Goal: Information Seeking & Learning: Find specific fact

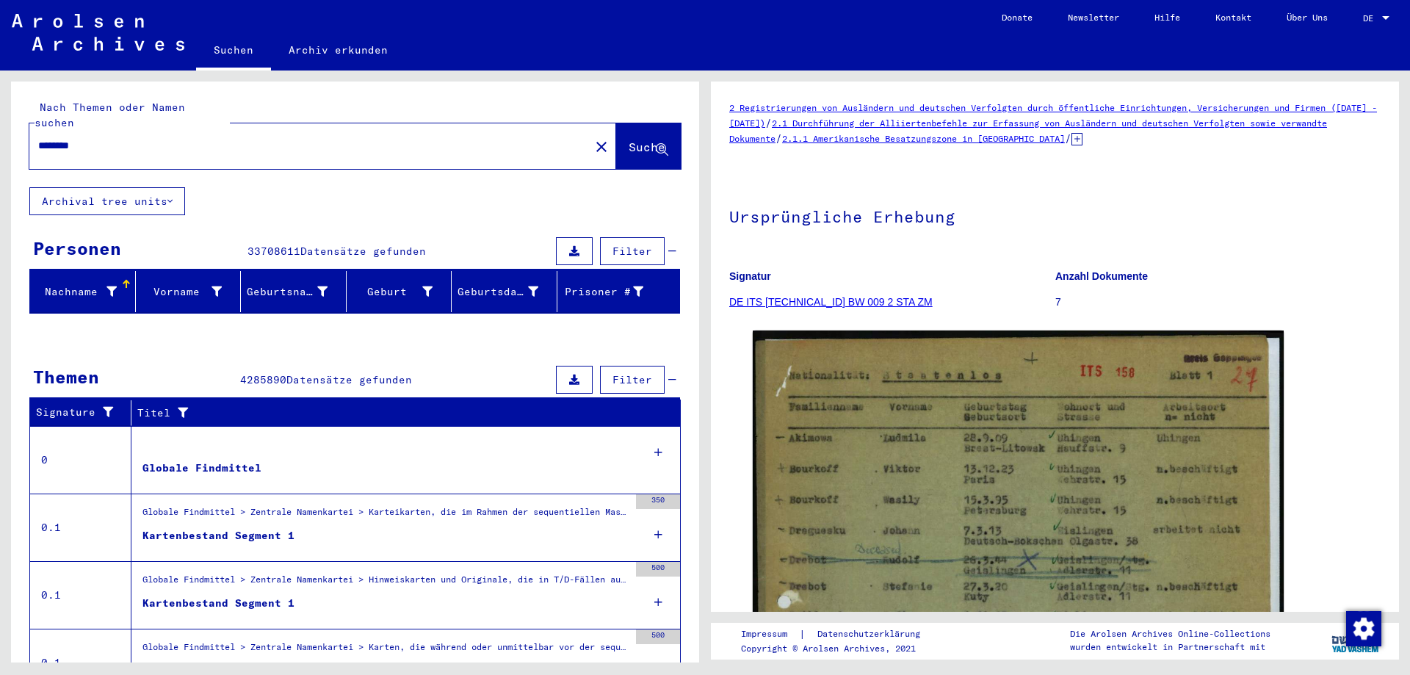
click at [593, 138] on mat-icon "close" at bounding box center [602, 147] width 18 height 18
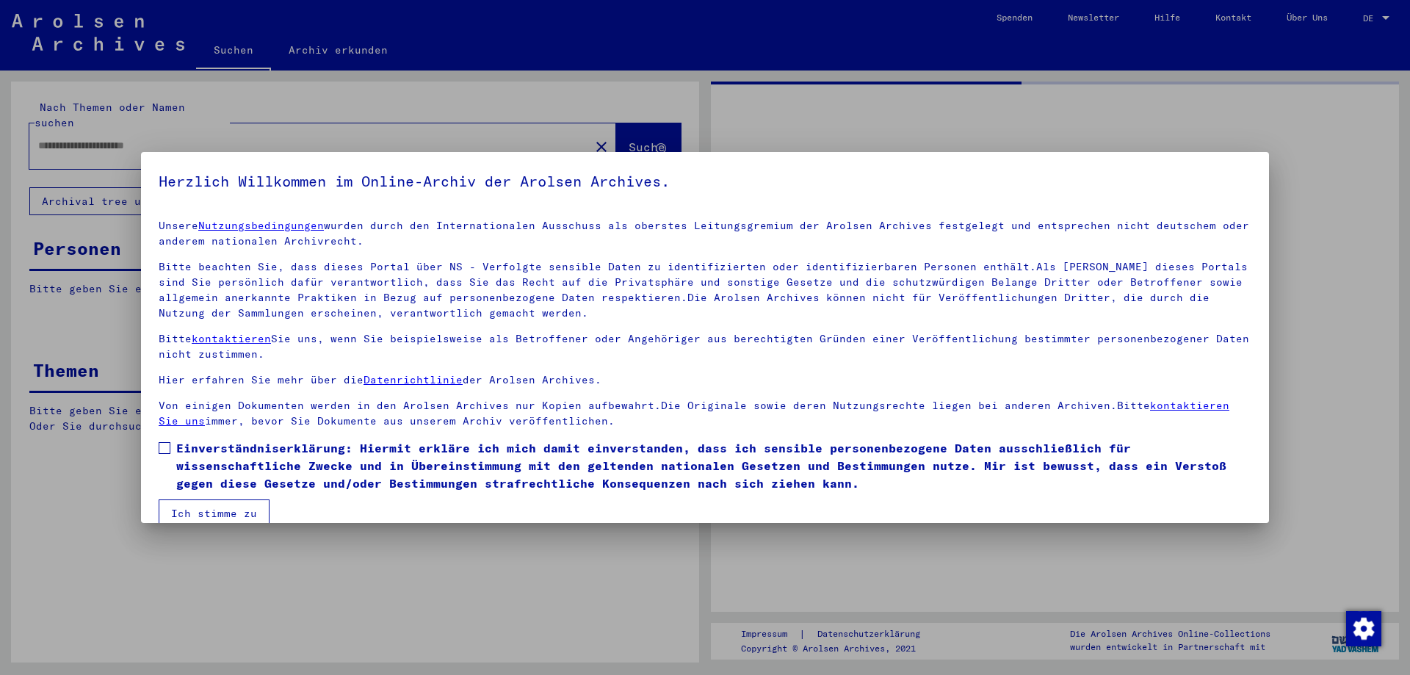
type input "********"
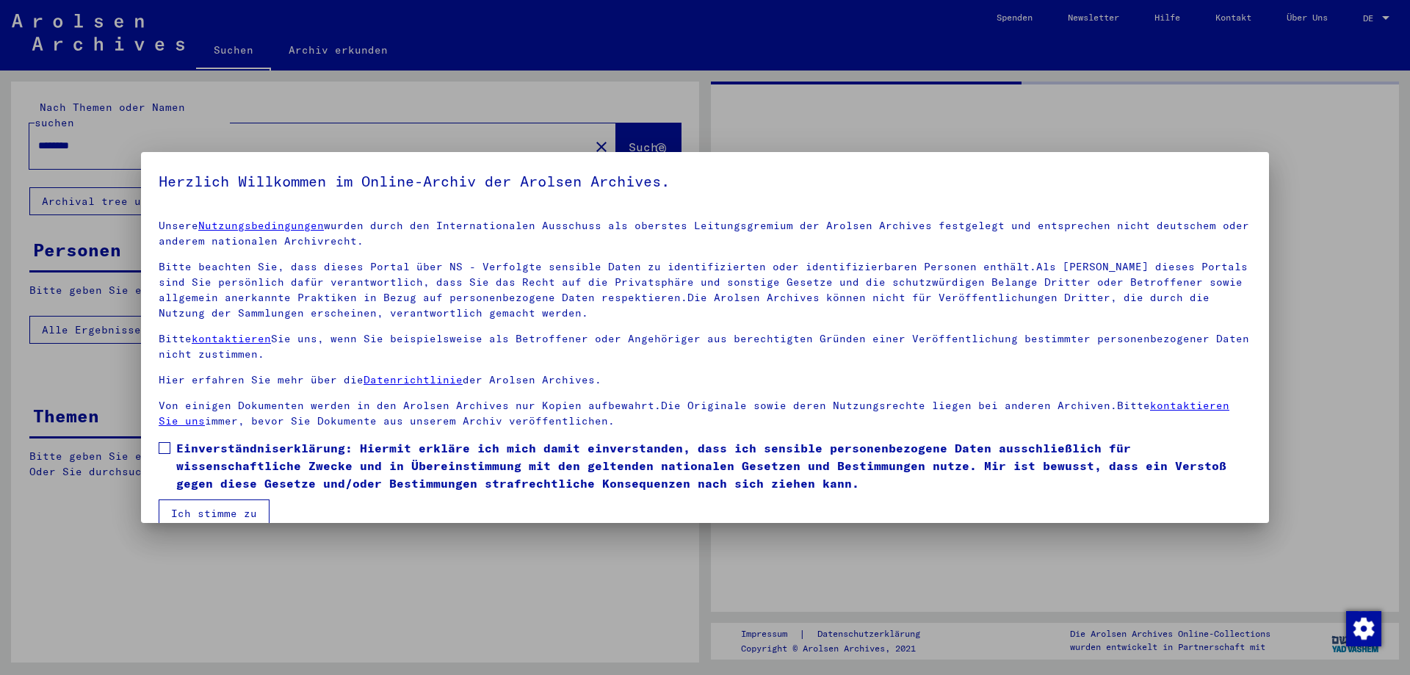
click at [330, 449] on span "Einverständniserklärung: Hiermit erkläre ich mich damit einverstanden, dass ich…" at bounding box center [713, 465] width 1075 height 53
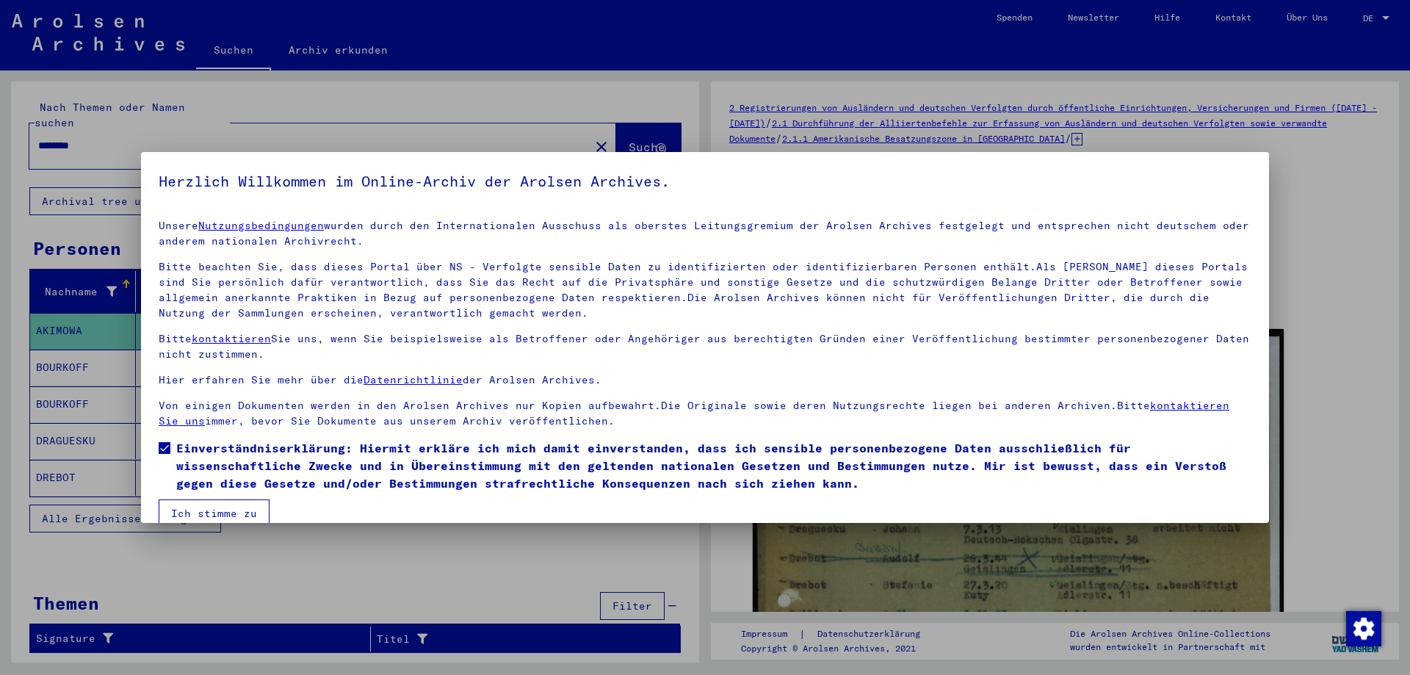
click at [240, 514] on button "Ich stimme zu" at bounding box center [214, 513] width 111 height 28
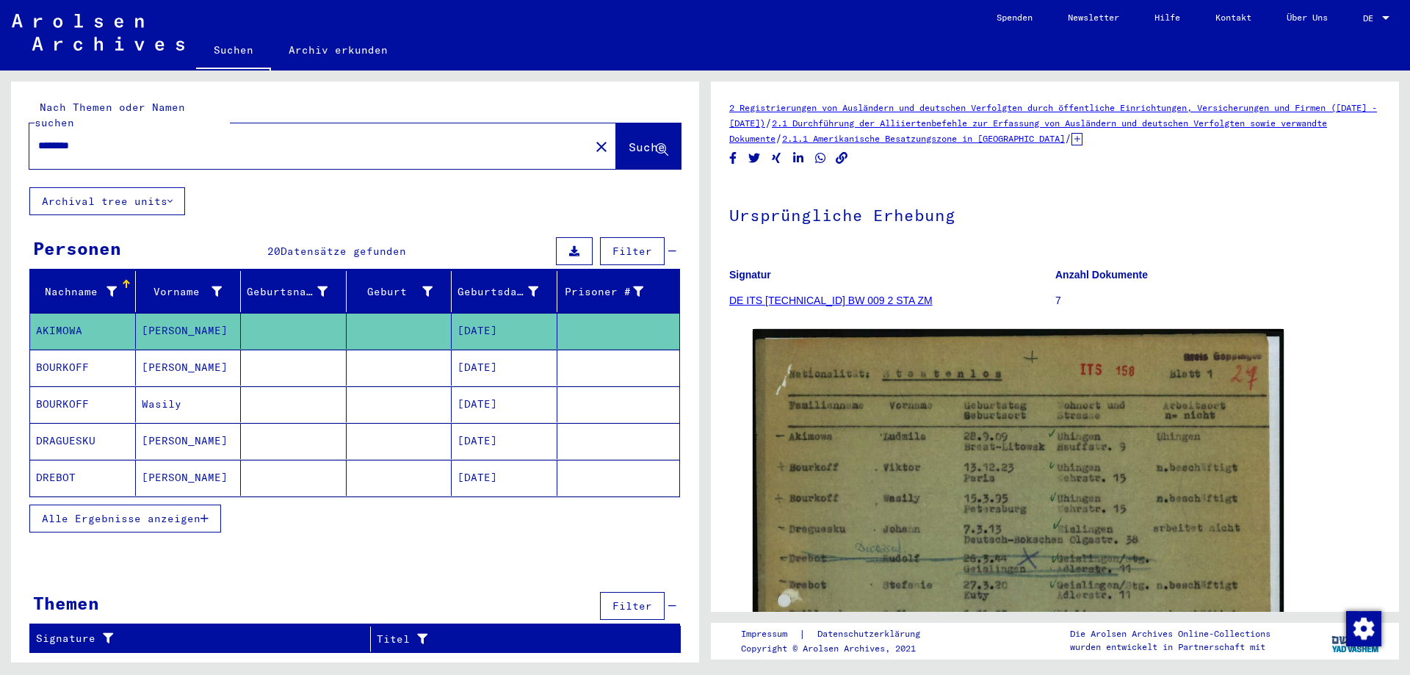
click at [593, 138] on mat-icon "close" at bounding box center [602, 147] width 18 height 18
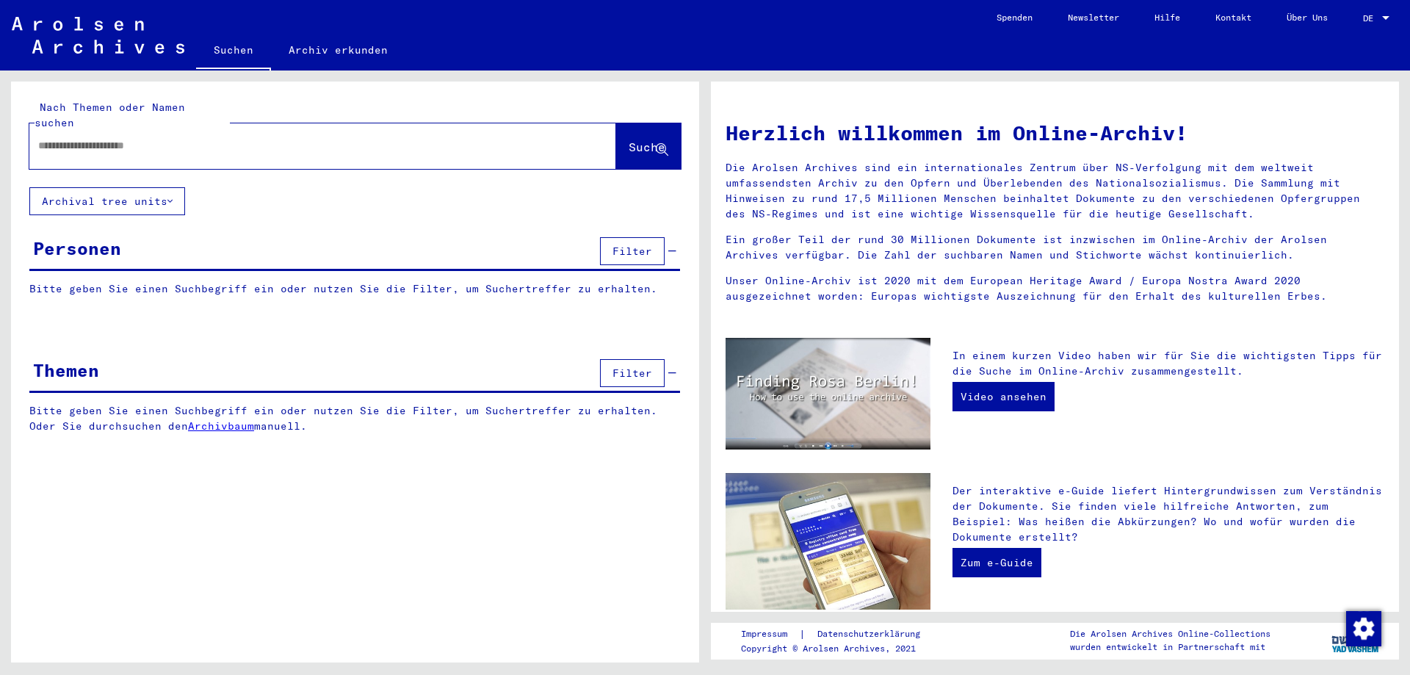
click at [474, 138] on input "text" at bounding box center [305, 145] width 534 height 15
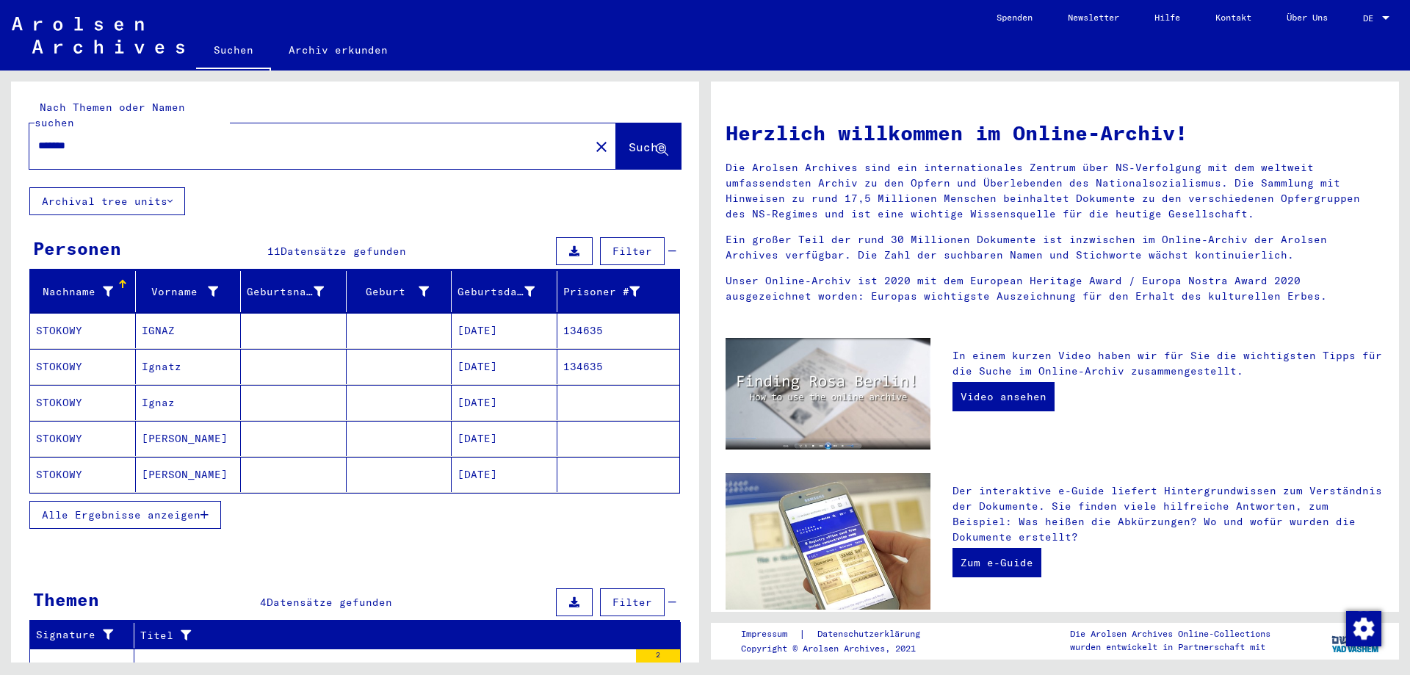
click at [208, 510] on icon "button" at bounding box center [204, 515] width 8 height 10
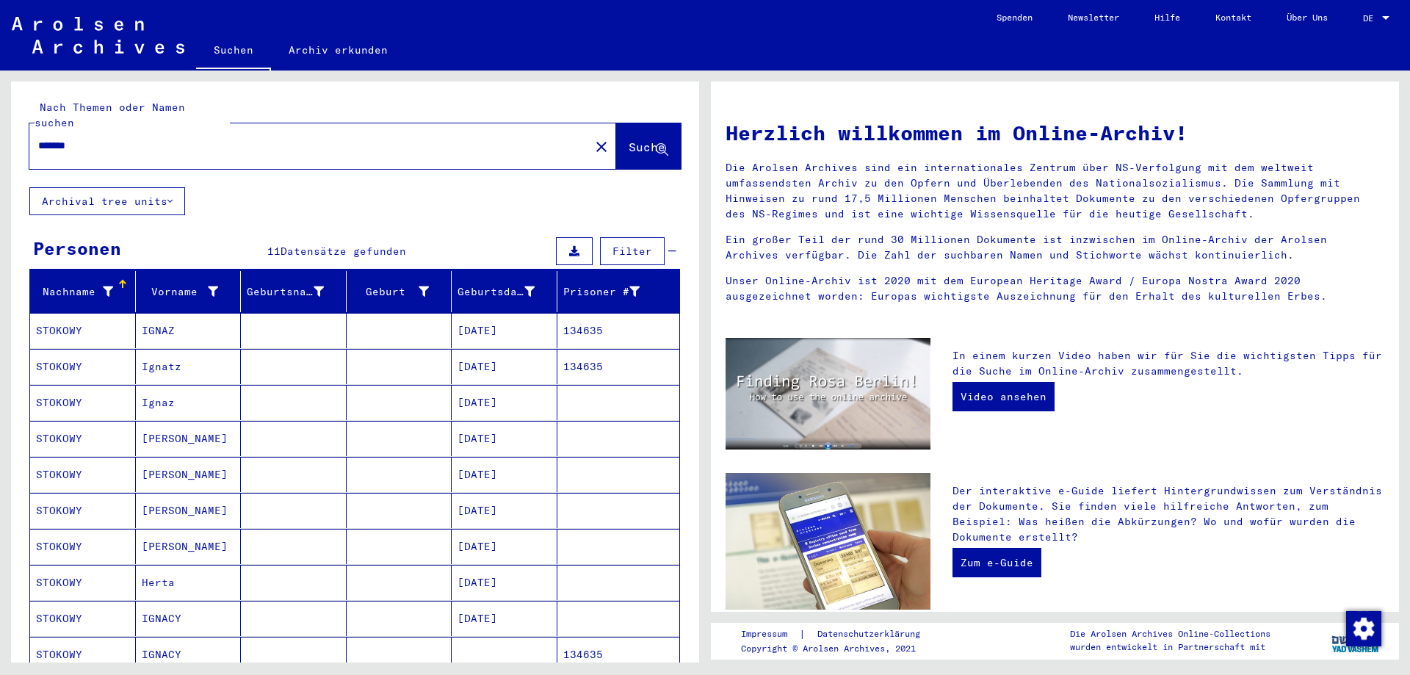
click at [177, 129] on div "*******" at bounding box center [300, 145] width 543 height 33
click at [173, 138] on input "*******" at bounding box center [305, 145] width 534 height 15
type input "*******"
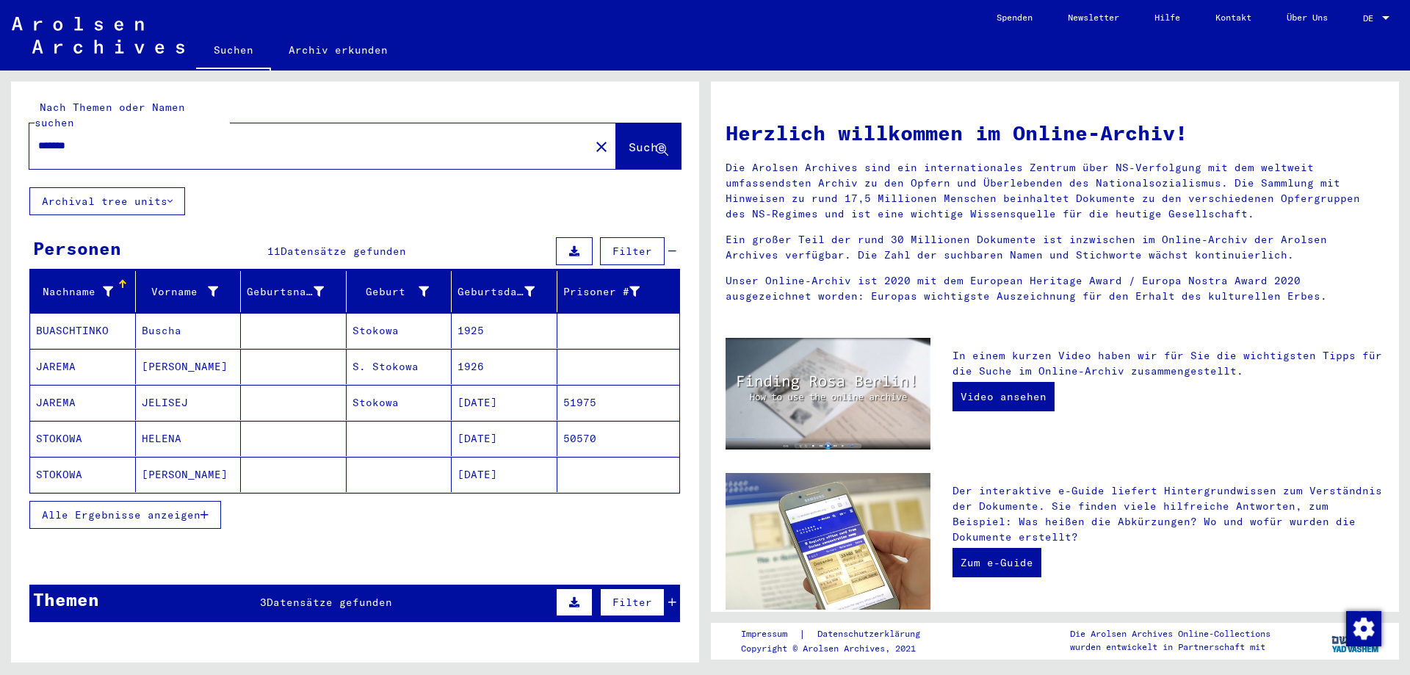
click at [203, 510] on icon "button" at bounding box center [204, 515] width 8 height 10
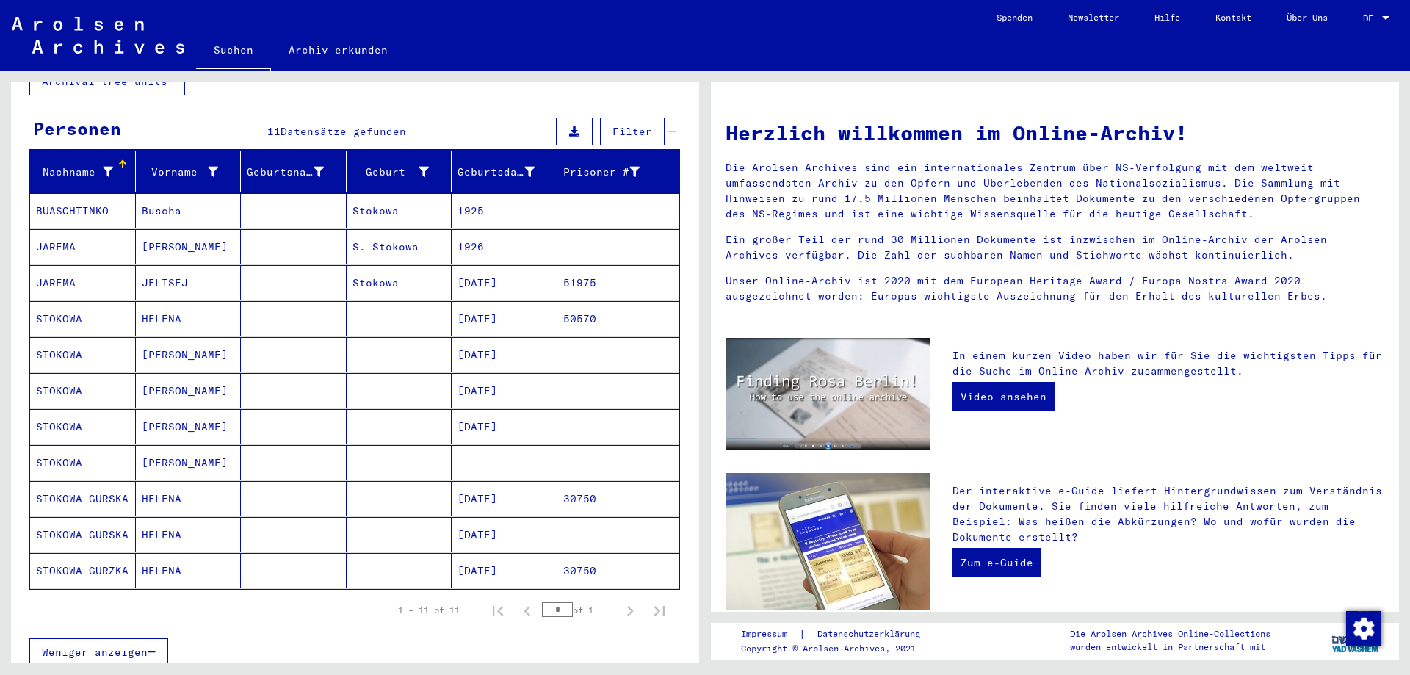
scroll to position [147, 0]
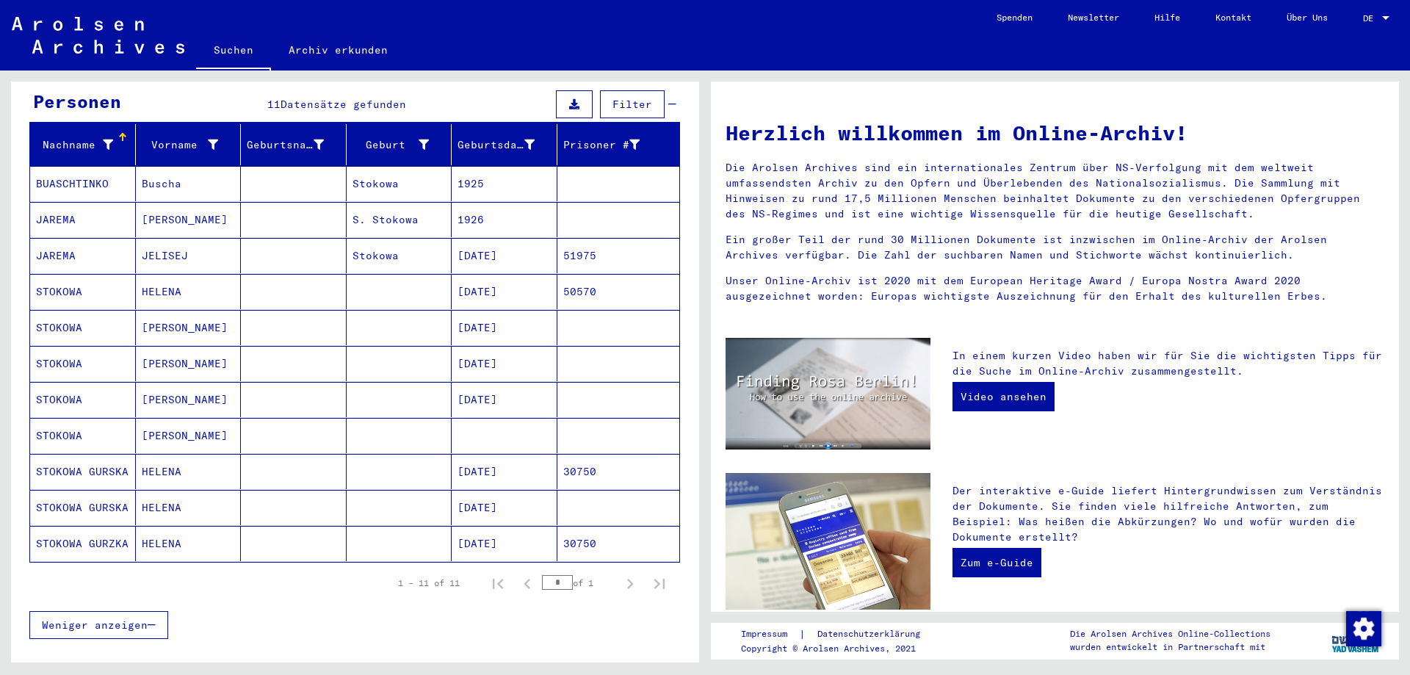
click at [191, 276] on mat-cell "HELENA" at bounding box center [189, 291] width 106 height 35
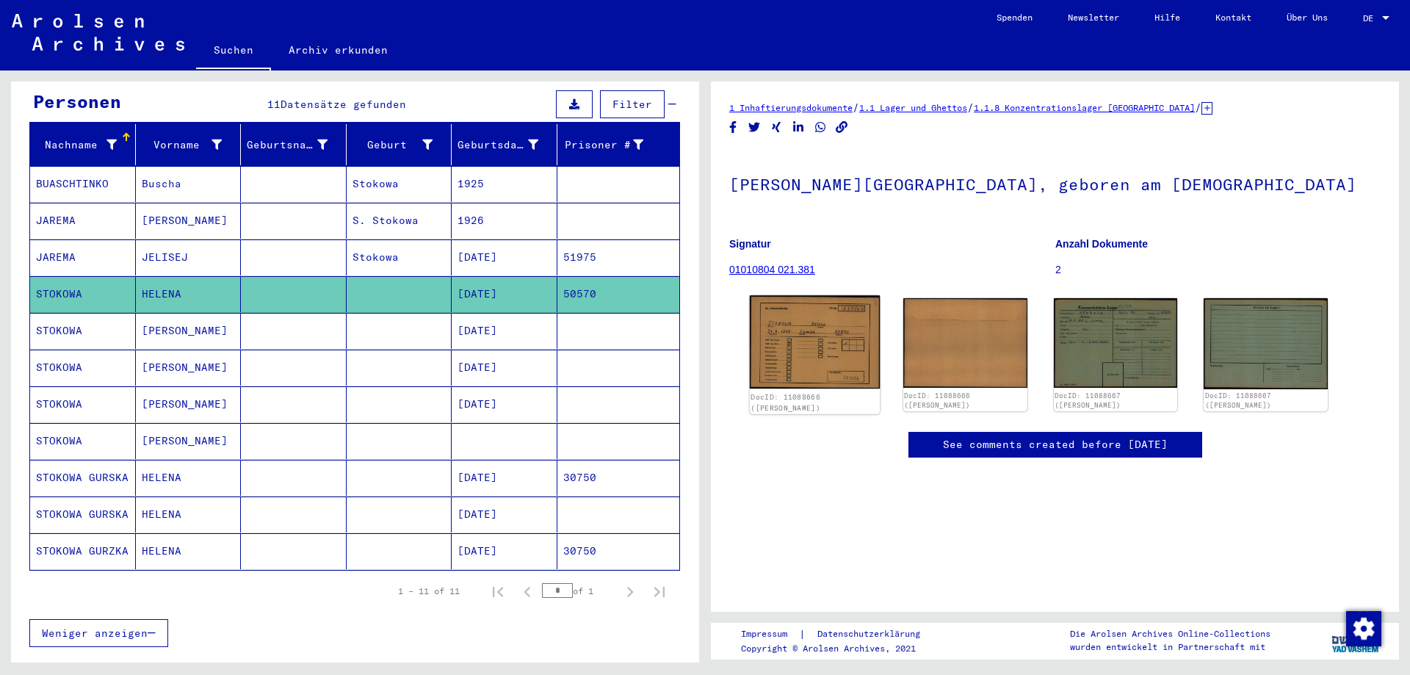
click at [791, 339] on img at bounding box center [815, 341] width 130 height 93
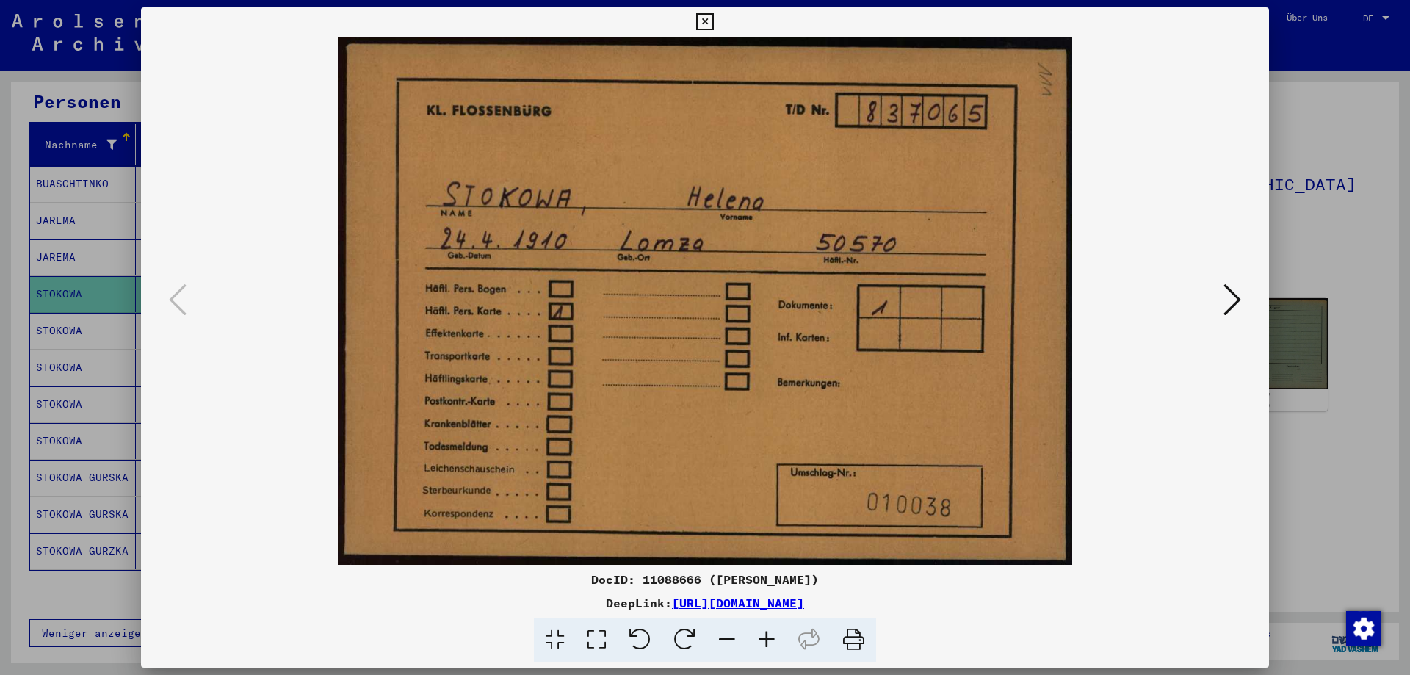
click at [1228, 302] on icon at bounding box center [1232, 299] width 18 height 35
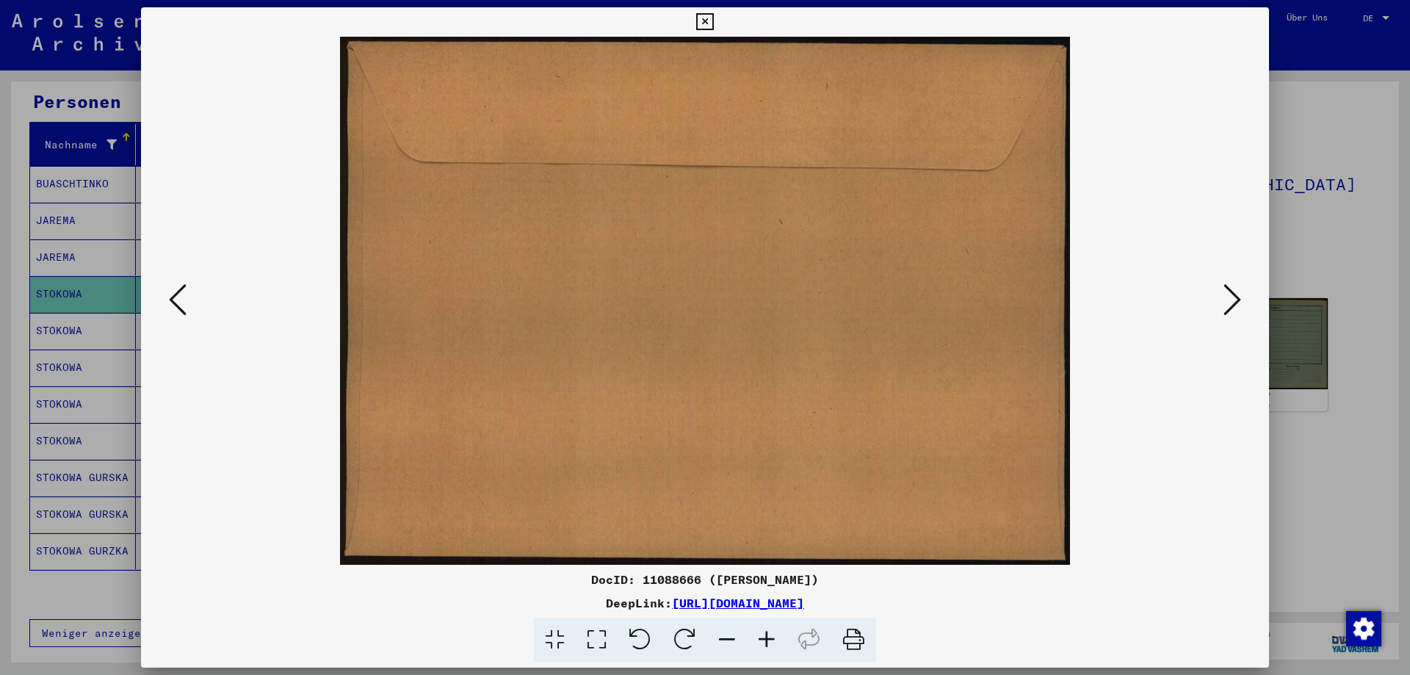
click at [1228, 302] on icon at bounding box center [1232, 299] width 18 height 35
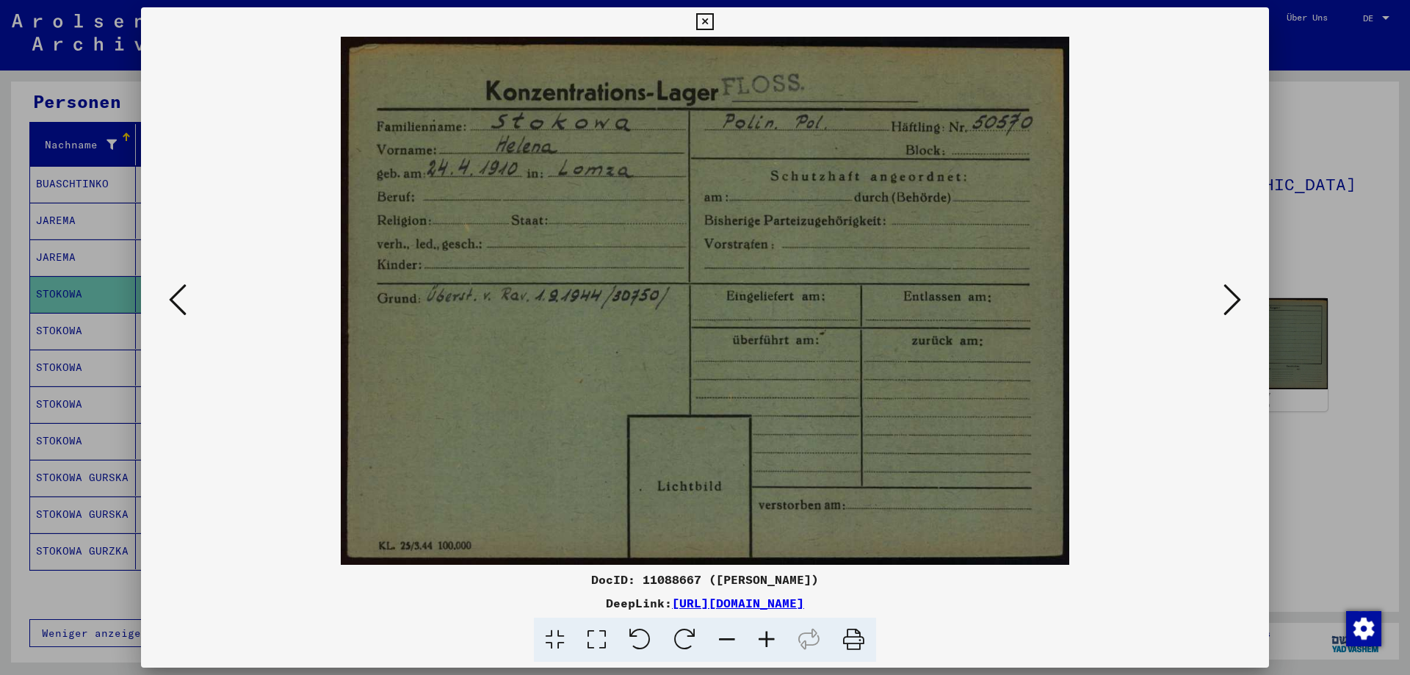
click at [1228, 302] on icon at bounding box center [1232, 299] width 18 height 35
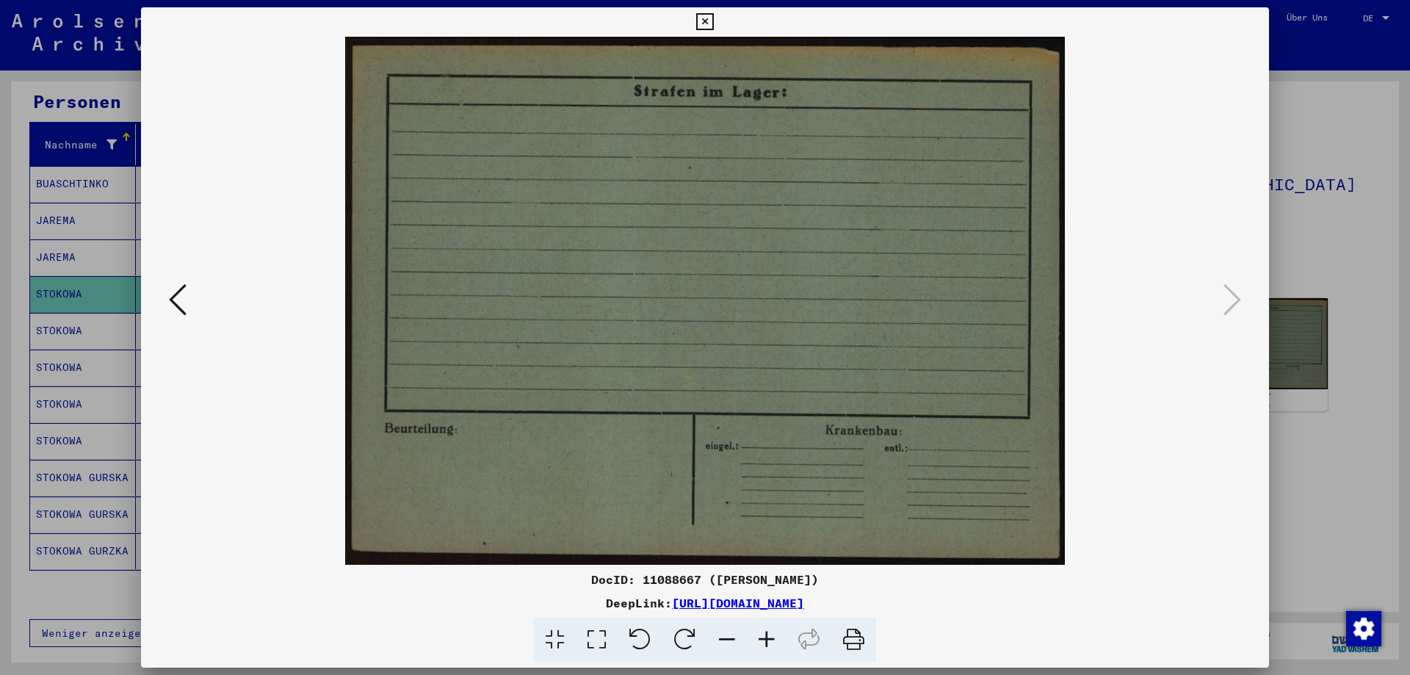
click at [706, 26] on icon at bounding box center [704, 22] width 17 height 18
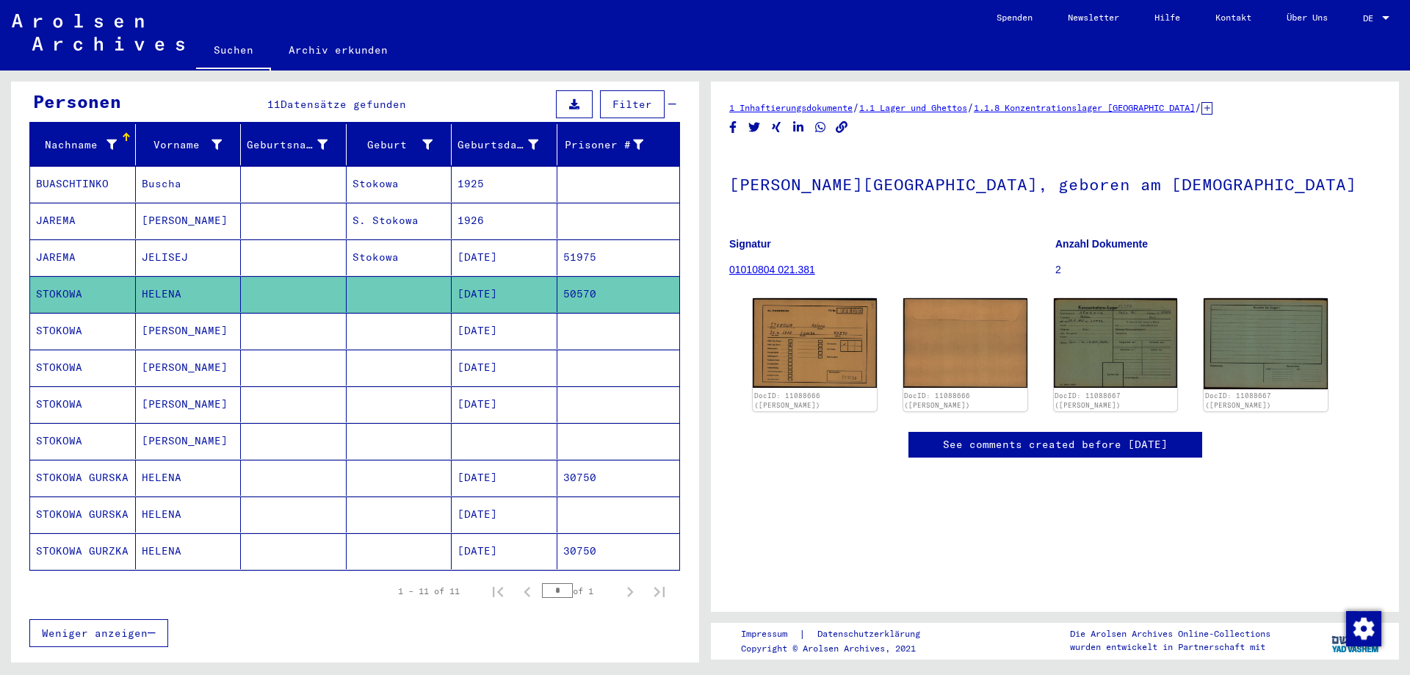
click at [426, 321] on mat-cell at bounding box center [400, 331] width 106 height 36
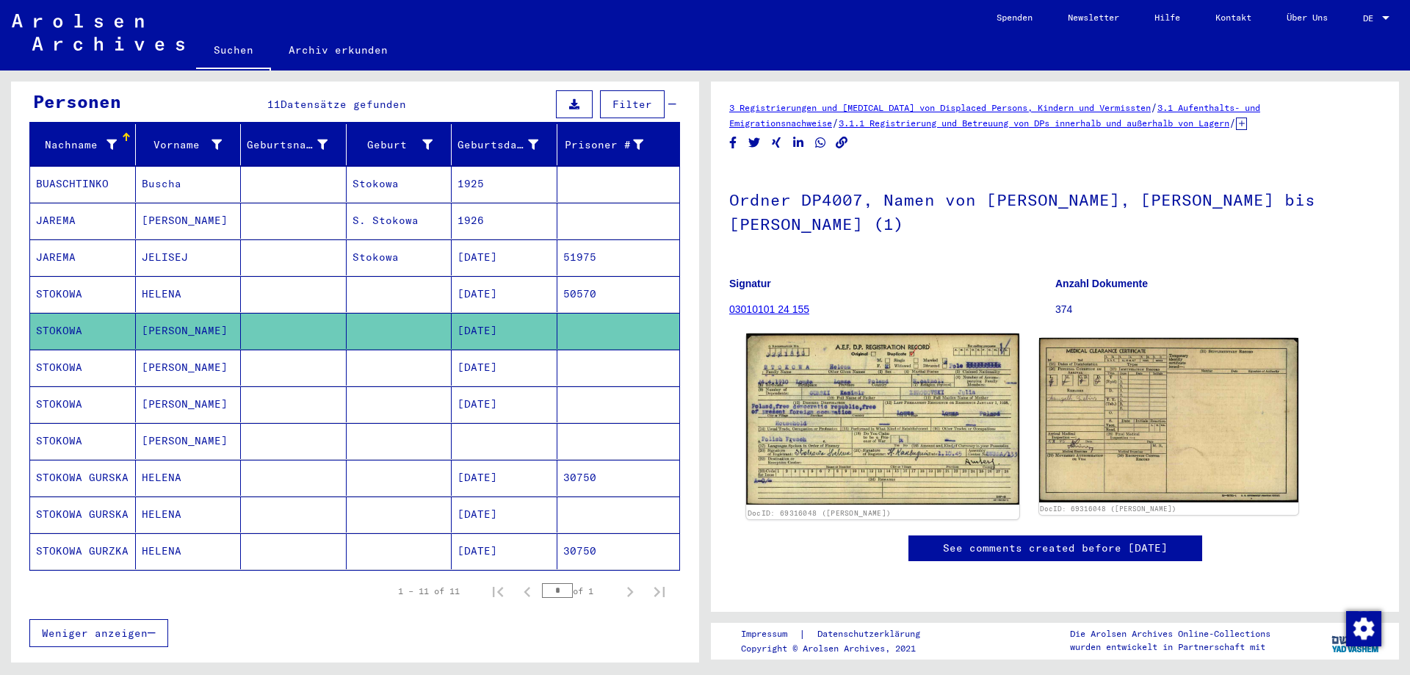
click at [844, 396] on img at bounding box center [882, 418] width 272 height 171
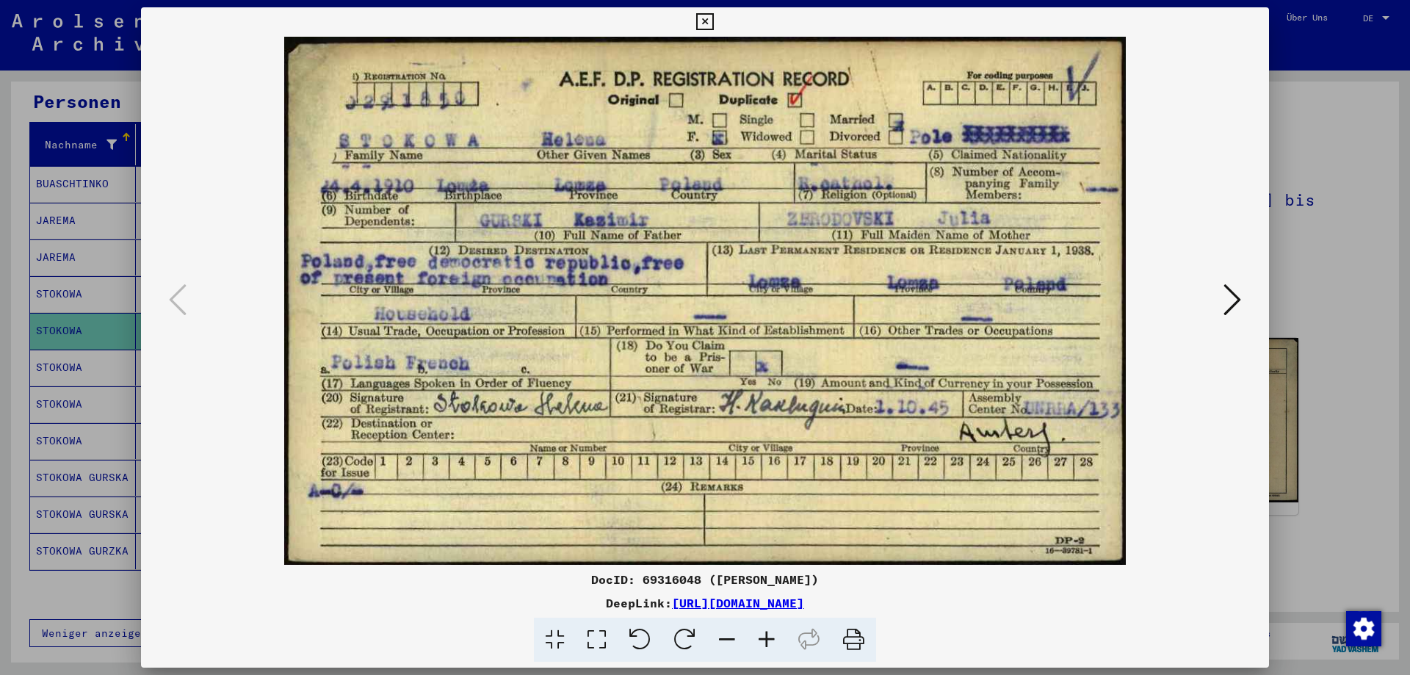
click at [1219, 311] on div at bounding box center [705, 301] width 1128 height 528
click at [1223, 309] on icon at bounding box center [1232, 299] width 18 height 35
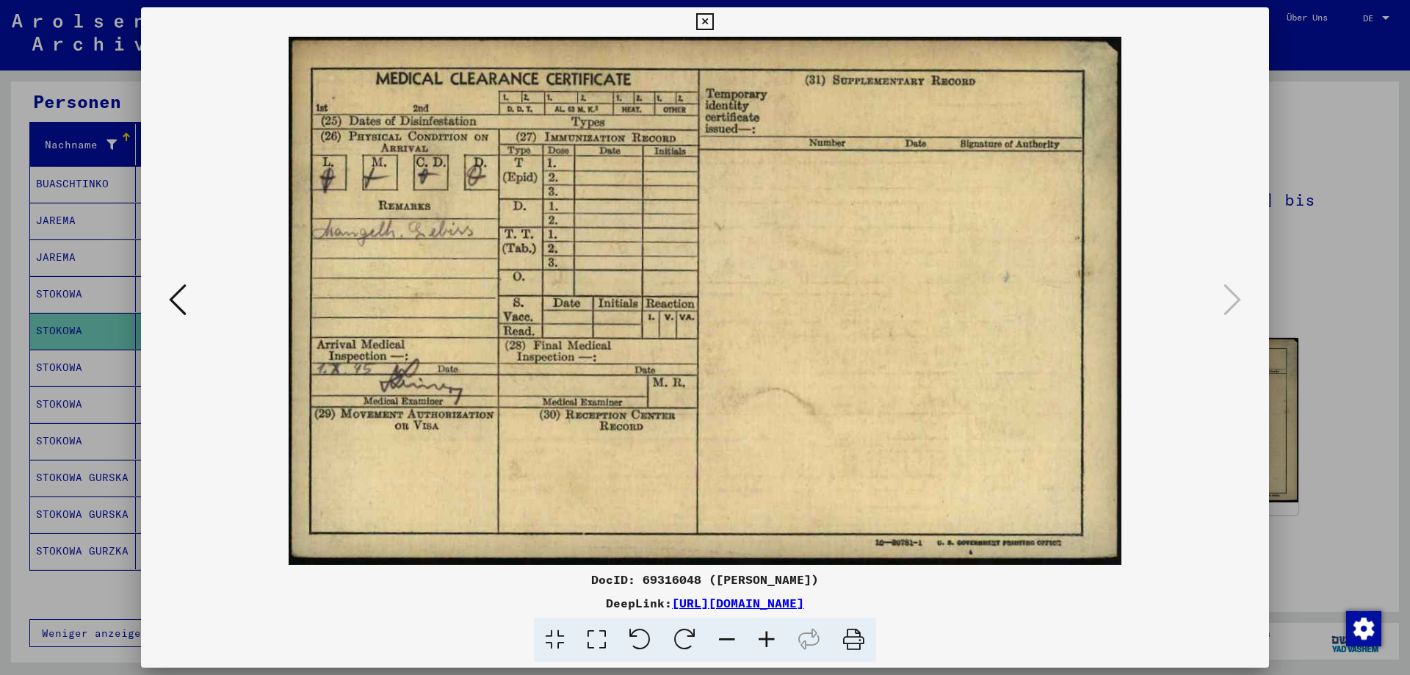
click at [711, 13] on icon at bounding box center [704, 22] width 17 height 18
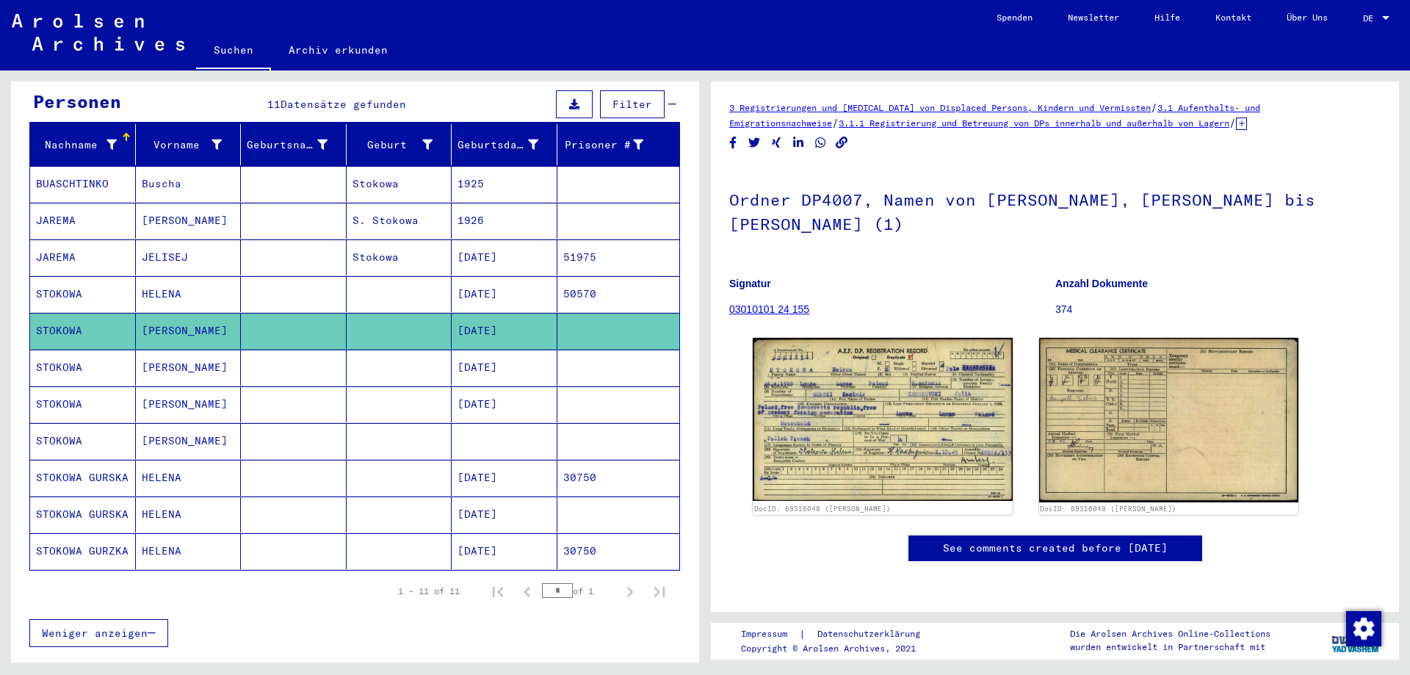
click at [610, 612] on div "Weniger anzeigen" at bounding box center [354, 633] width 651 height 43
click at [510, 351] on mat-cell "[DATE]" at bounding box center [505, 367] width 106 height 36
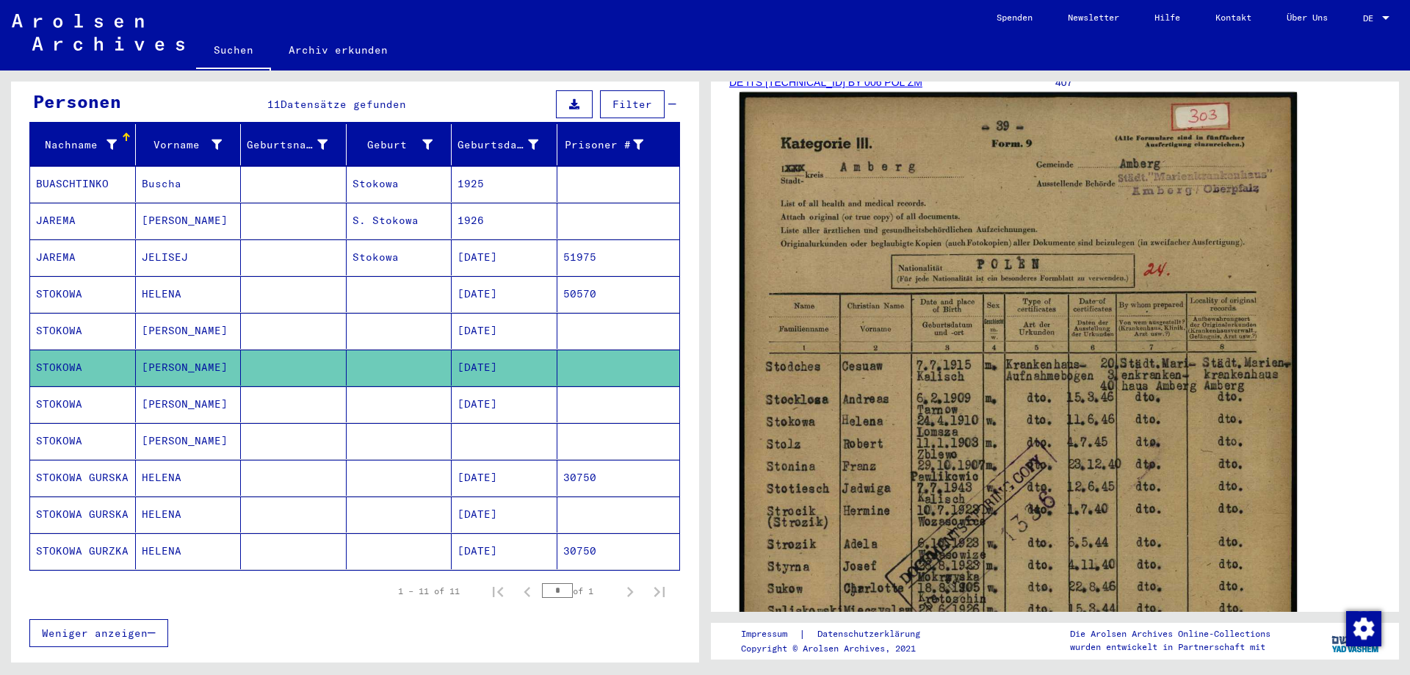
scroll to position [367, 0]
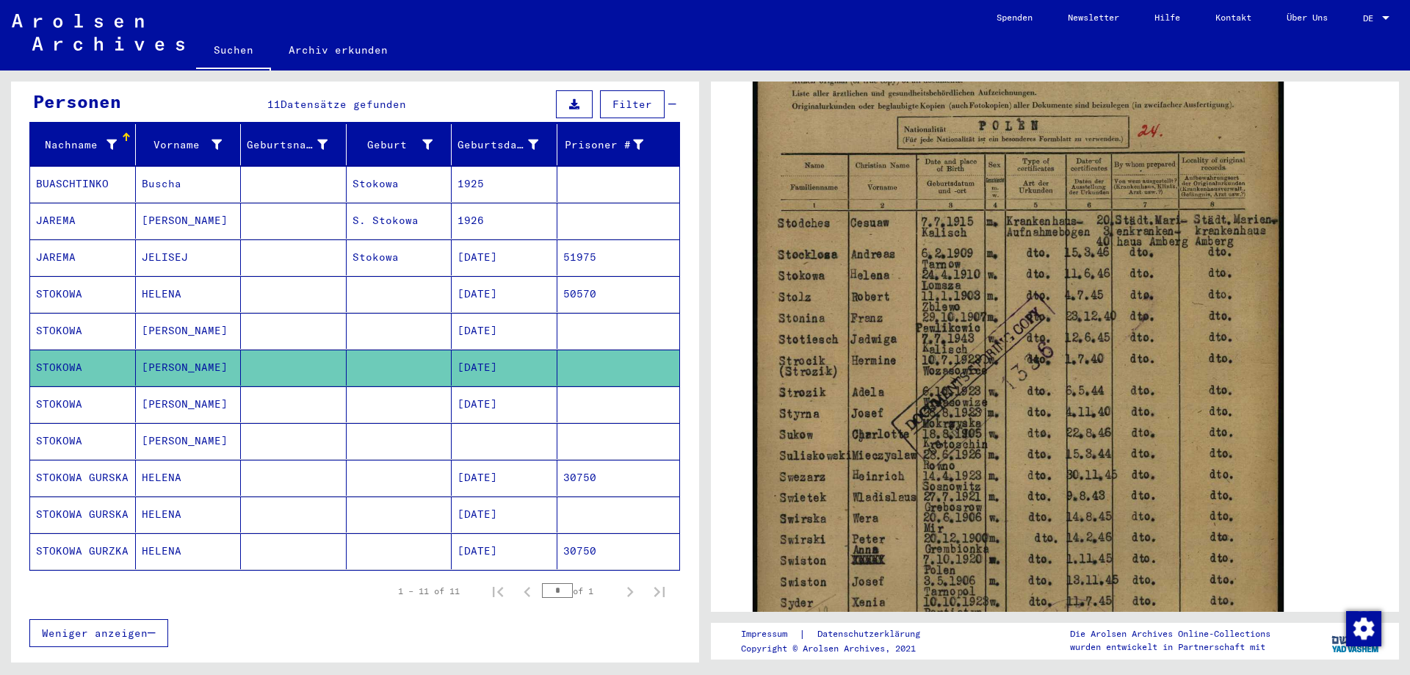
click at [459, 388] on mat-cell "[DATE]" at bounding box center [505, 404] width 106 height 36
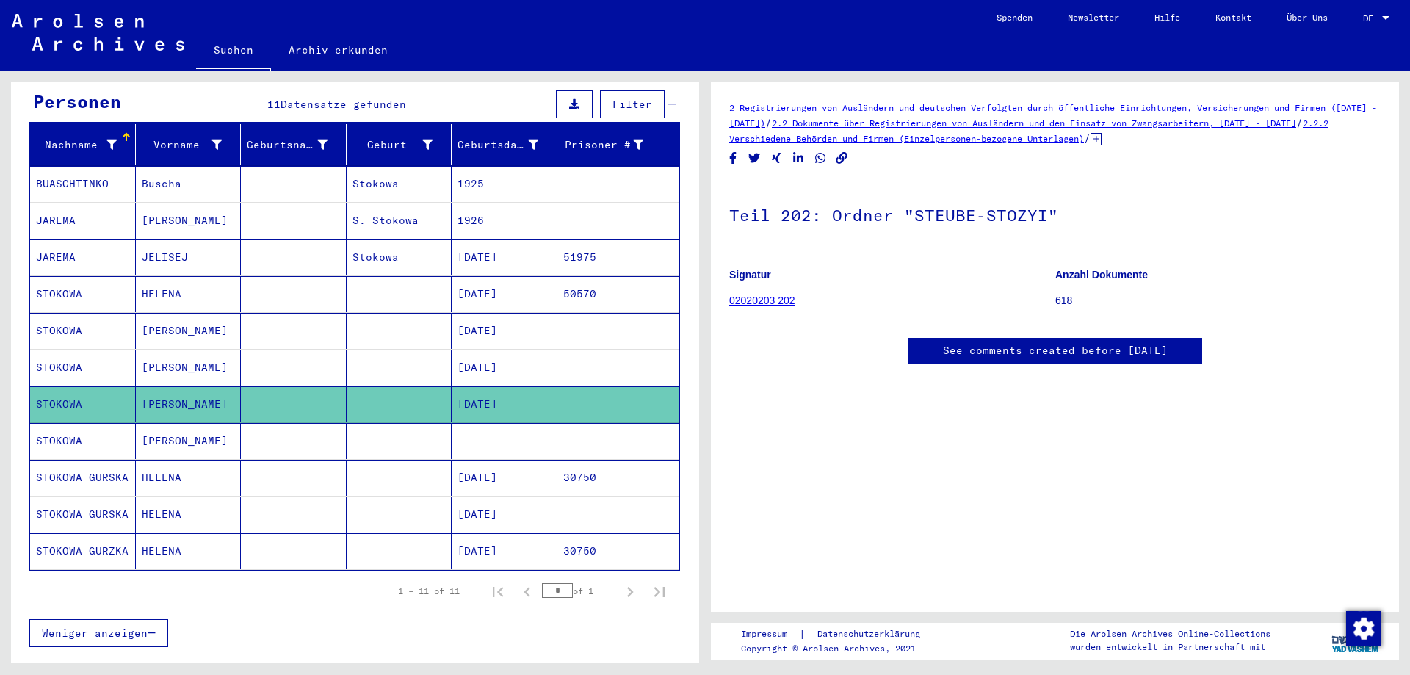
click at [467, 424] on mat-cell at bounding box center [505, 441] width 106 height 36
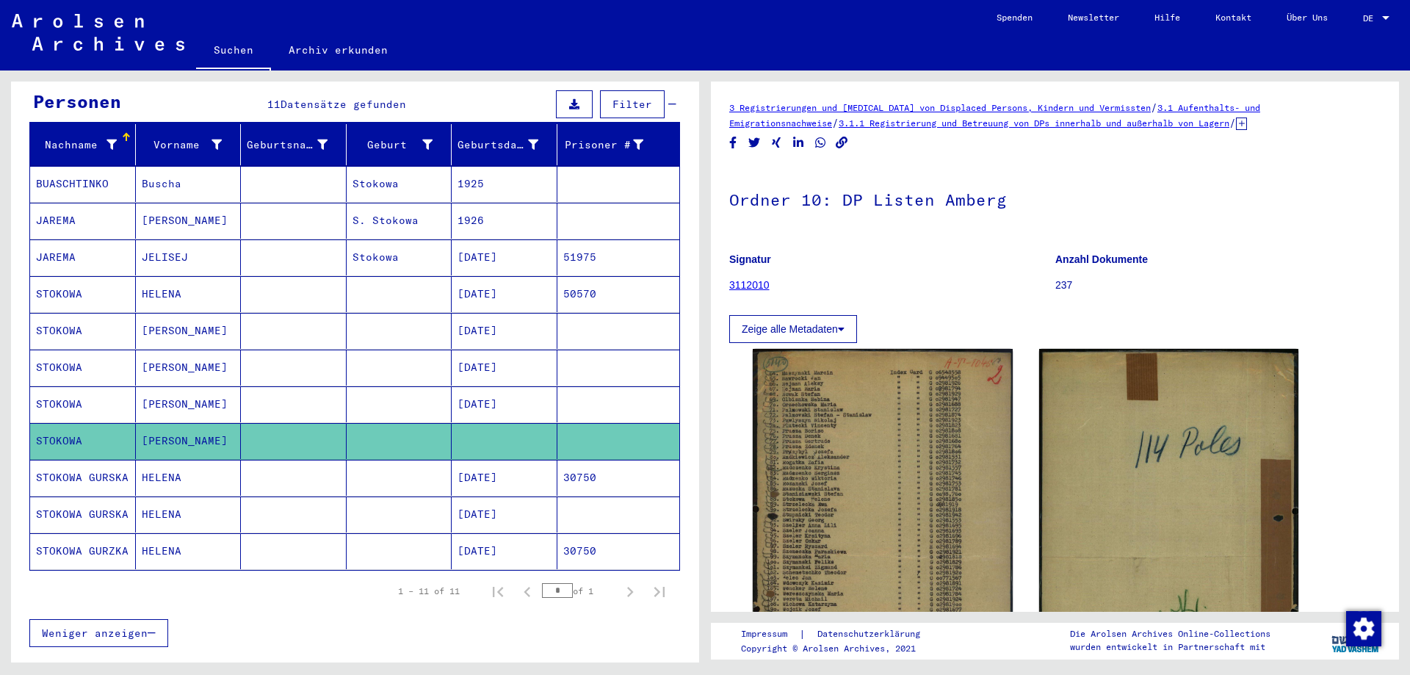
click at [468, 460] on mat-cell "[DATE]" at bounding box center [505, 478] width 106 height 36
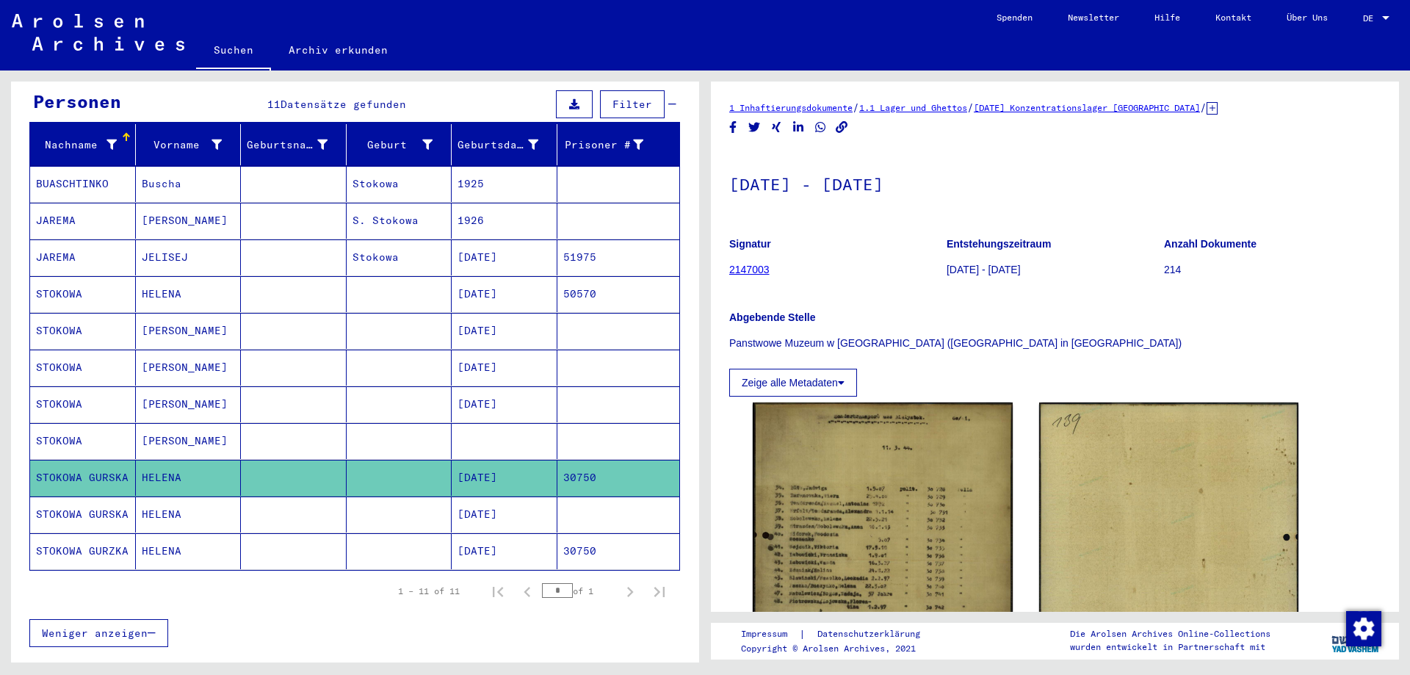
click at [515, 496] on mat-cell "[DATE]" at bounding box center [505, 514] width 106 height 36
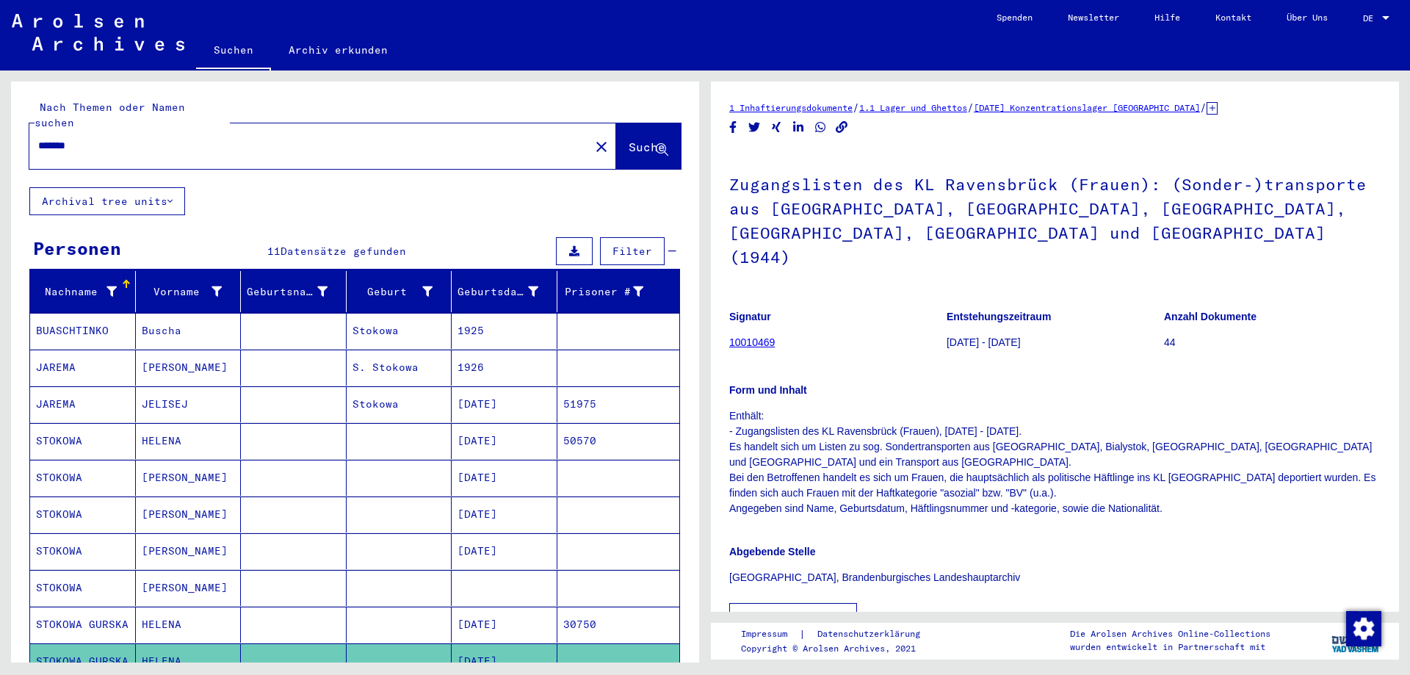
click at [593, 138] on mat-icon "close" at bounding box center [602, 147] width 18 height 18
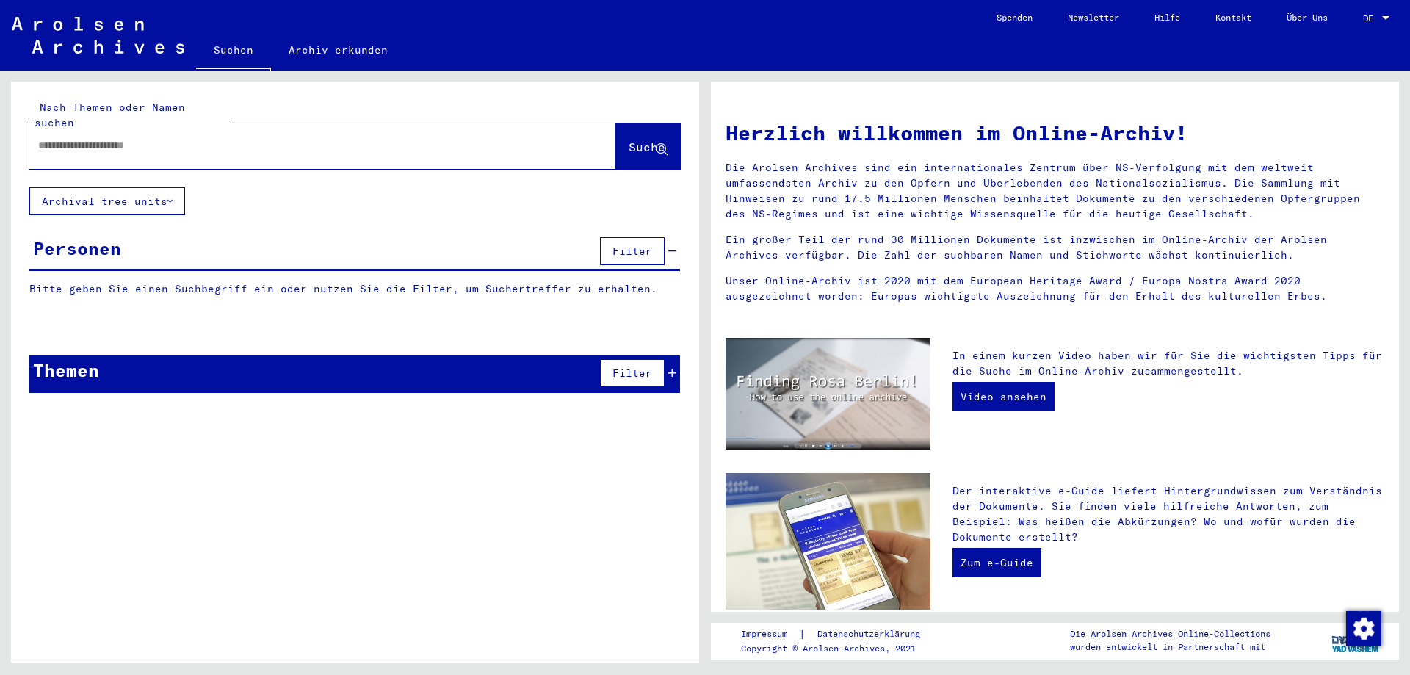
click at [427, 138] on input "text" at bounding box center [305, 145] width 534 height 15
type input "*****"
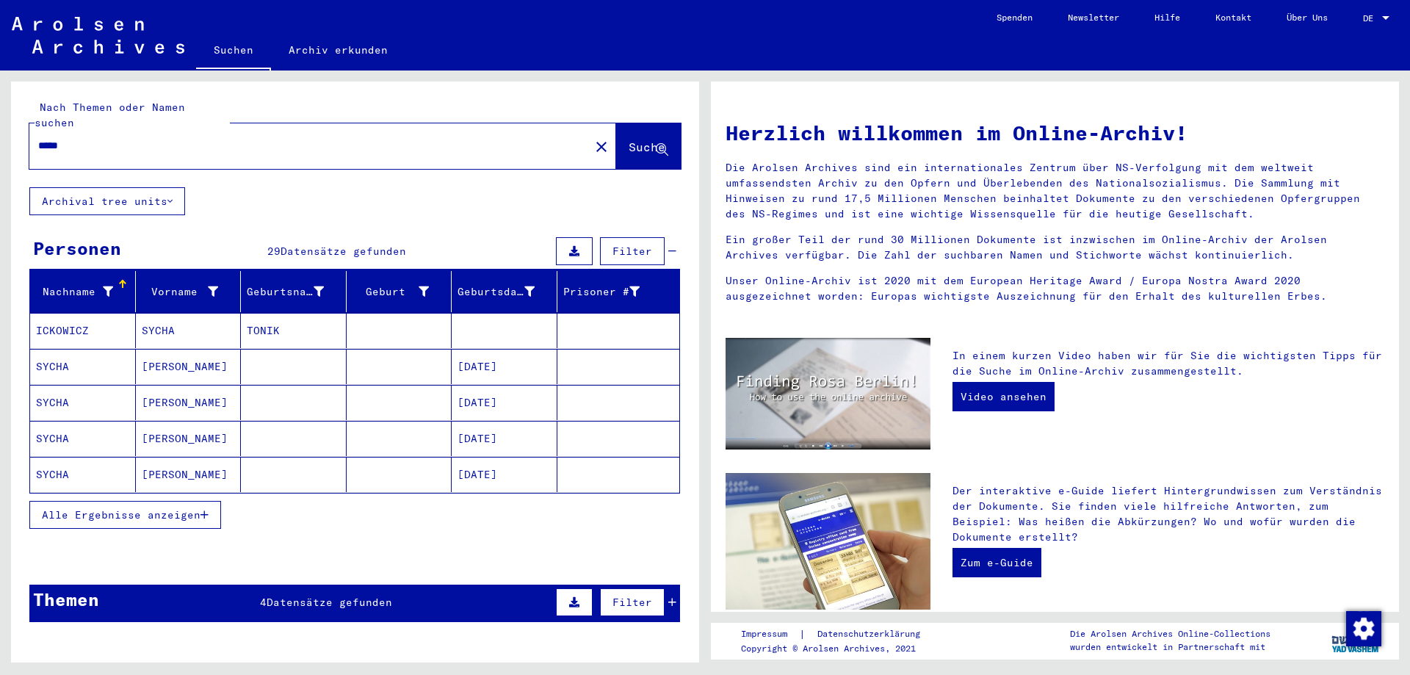
click at [190, 508] on span "Alle Ergebnisse anzeigen" at bounding box center [121, 514] width 159 height 13
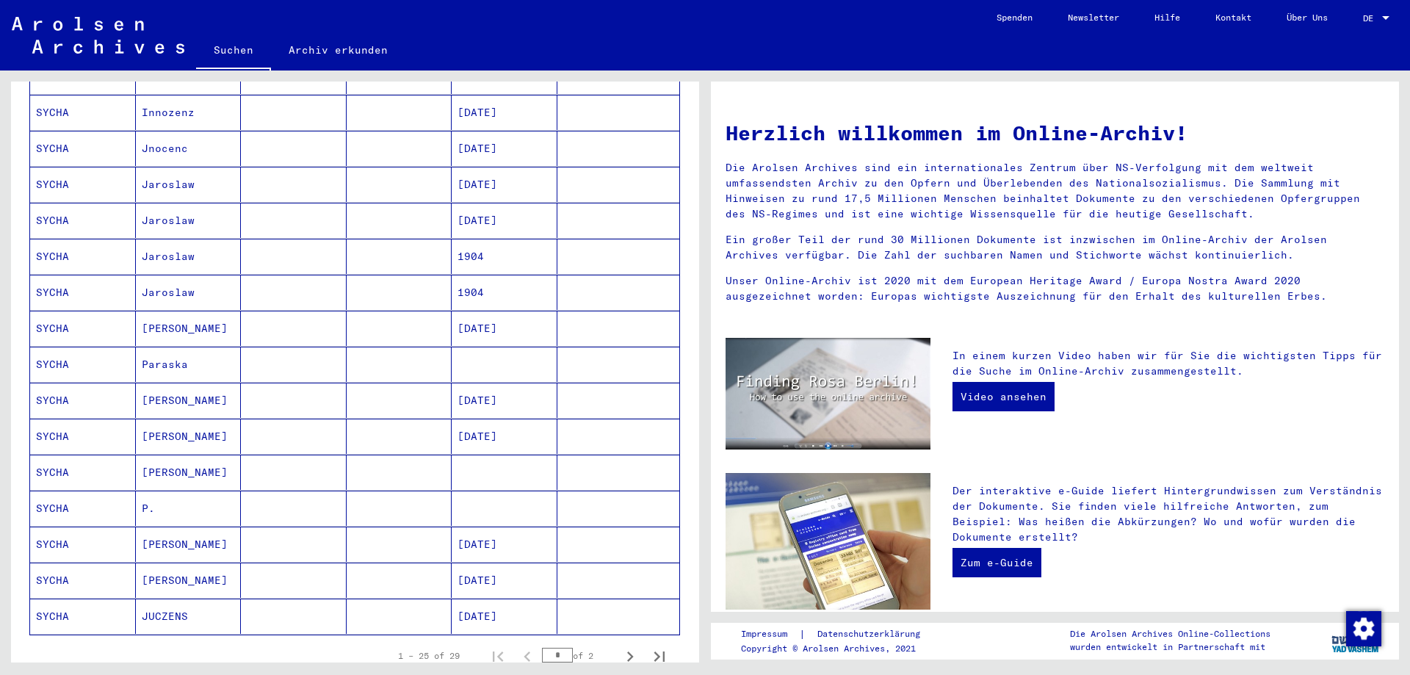
scroll to position [587, 0]
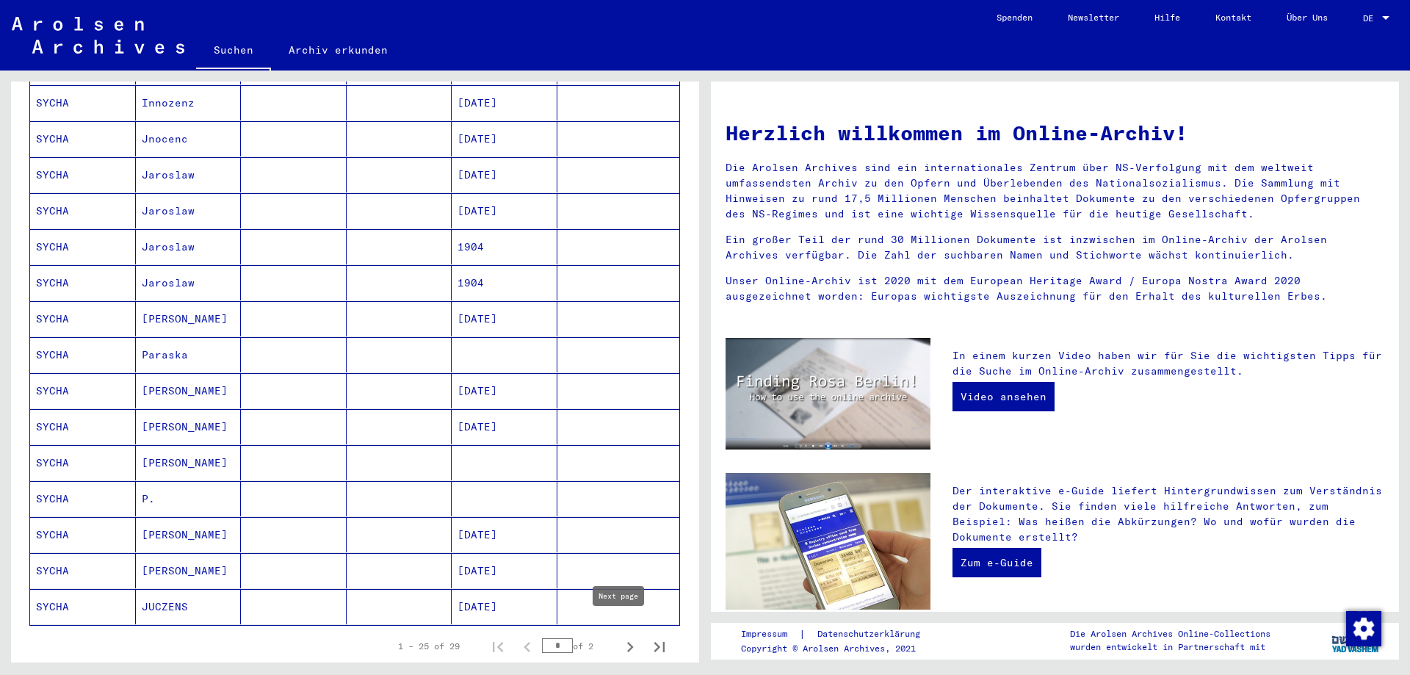
click at [620, 638] on icon "Next page" at bounding box center [630, 647] width 21 height 21
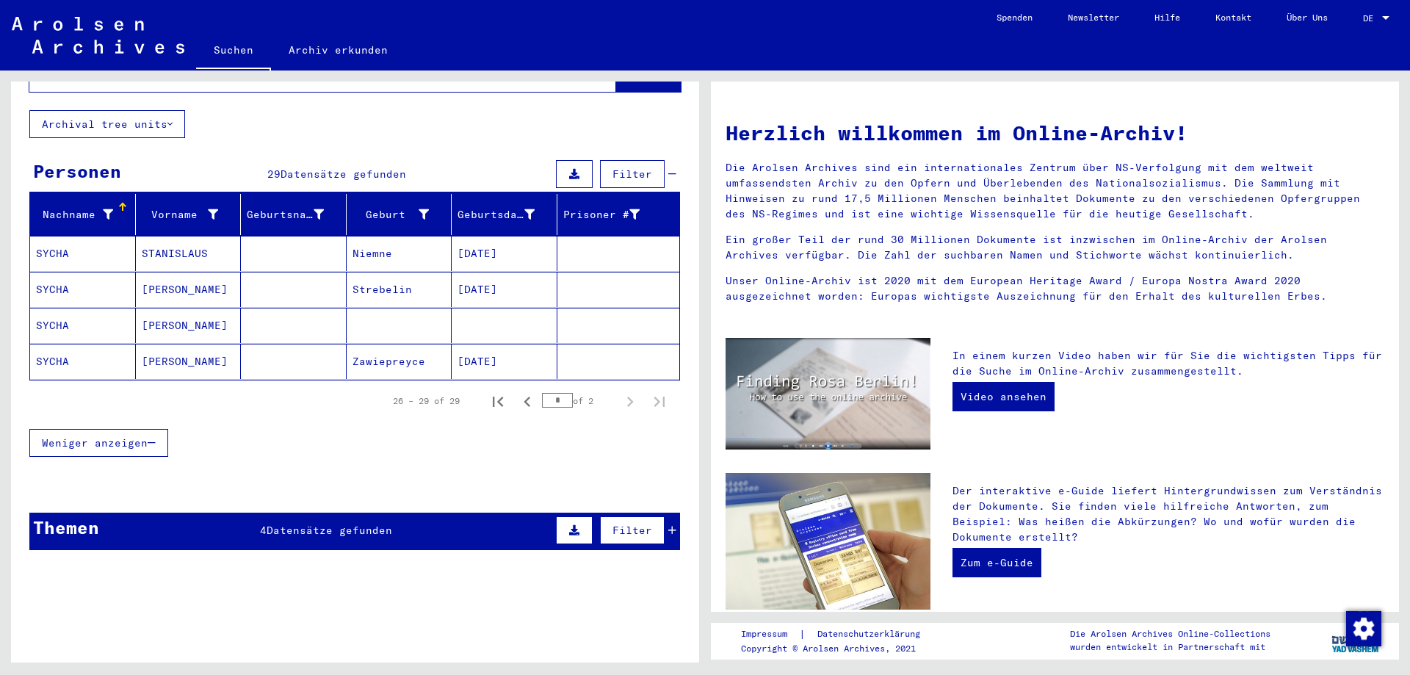
scroll to position [58, 0]
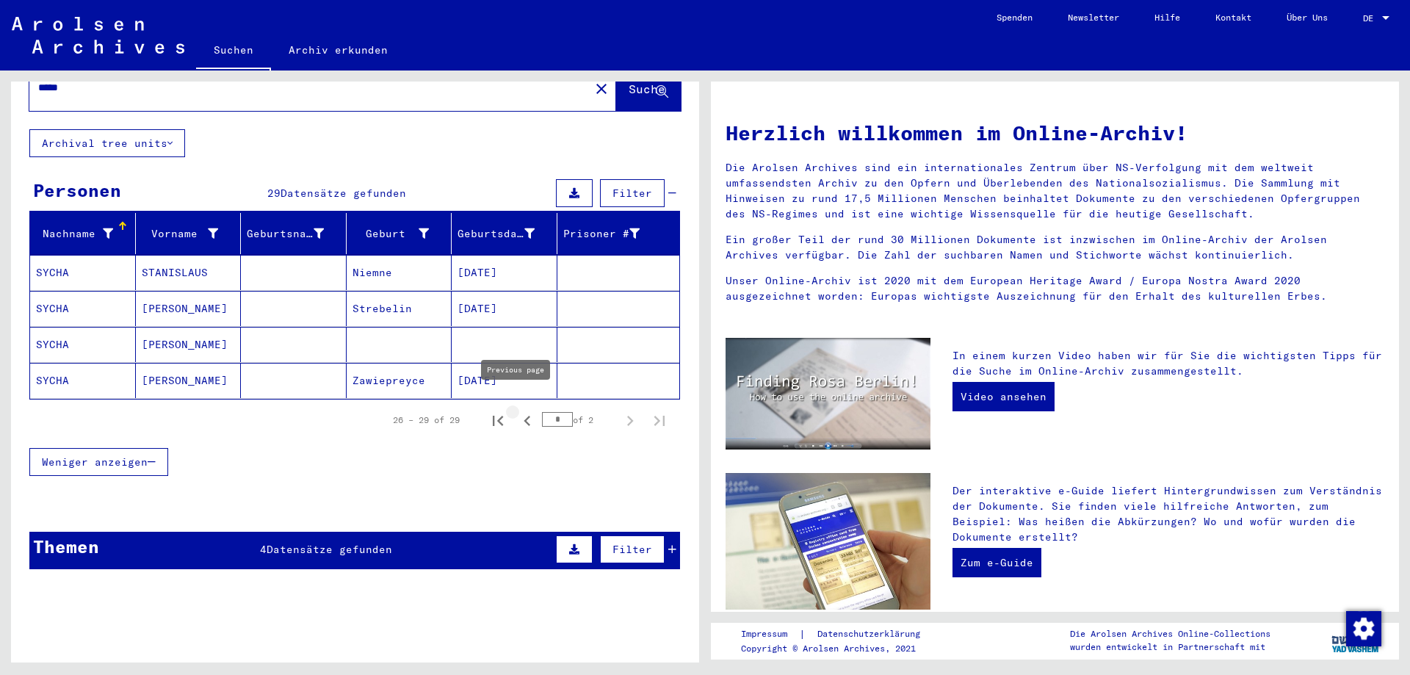
click at [518, 410] on icon "Previous page" at bounding box center [527, 420] width 21 height 21
type input "*"
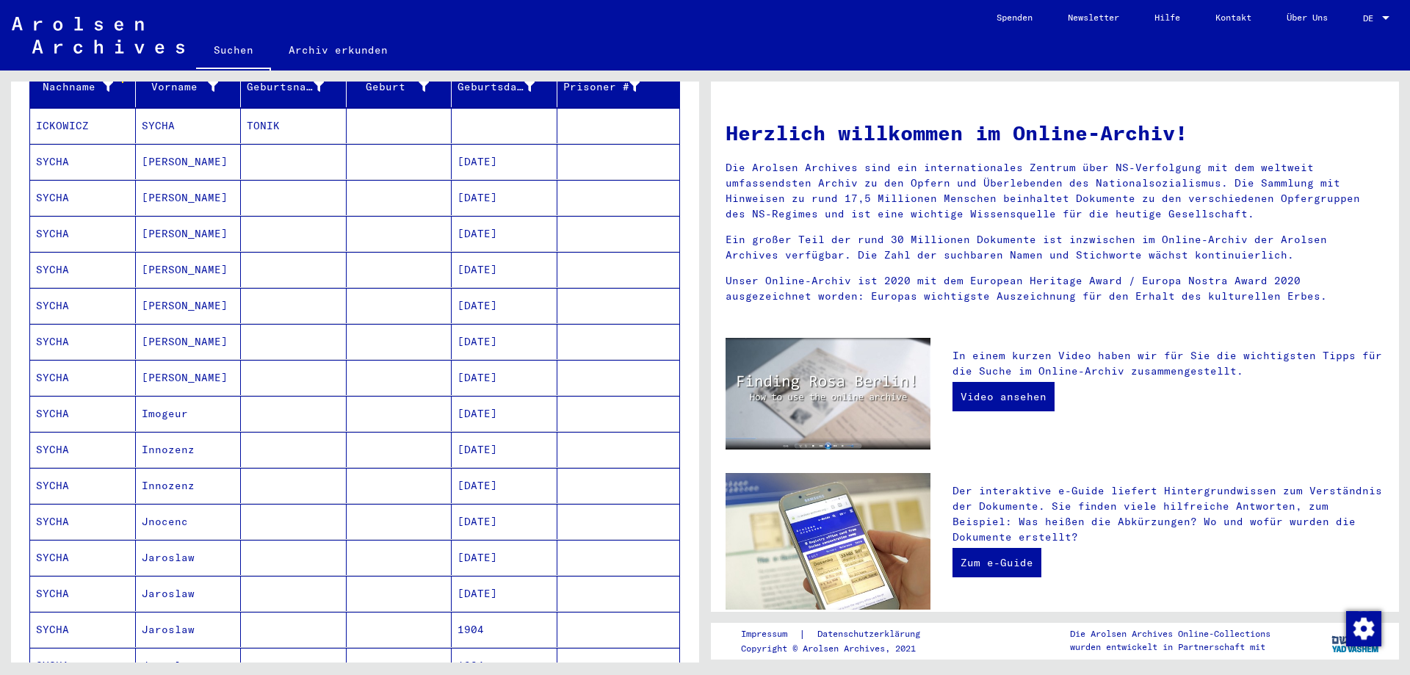
scroll to position [278, 0]
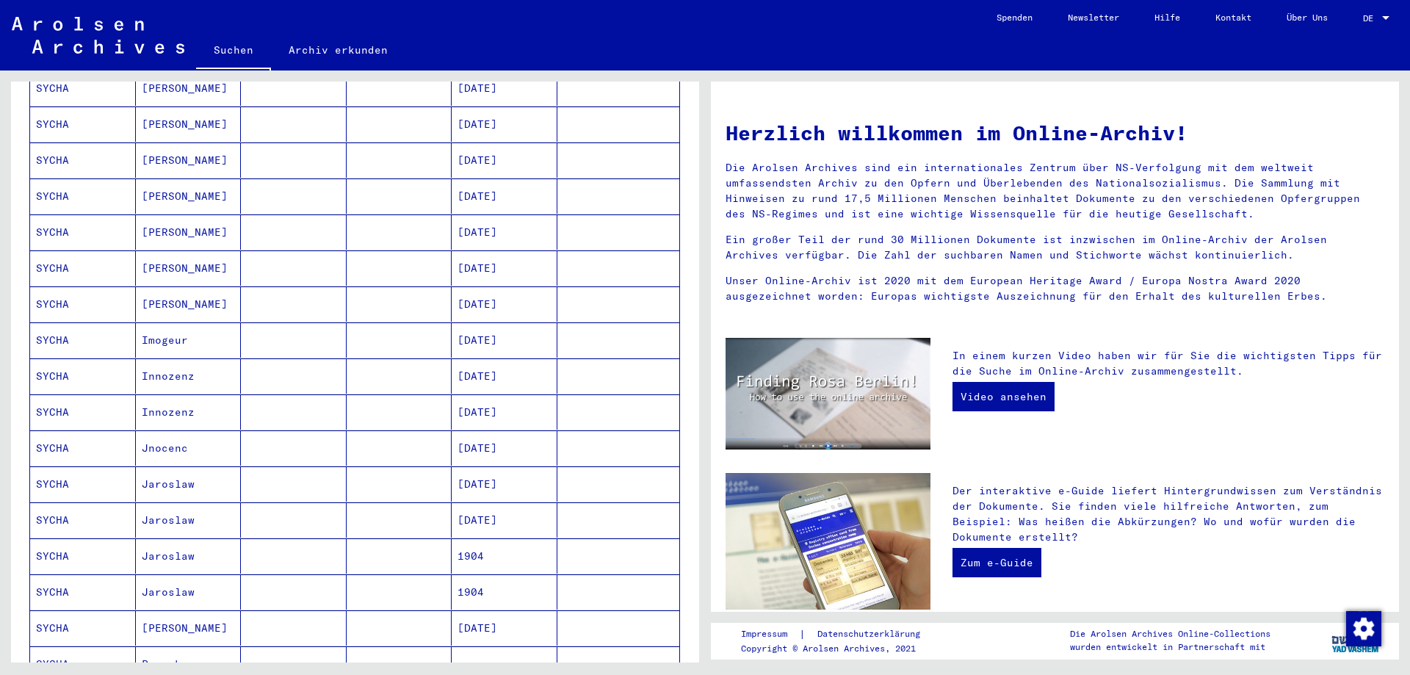
click at [485, 468] on mat-cell "[DATE]" at bounding box center [505, 483] width 106 height 35
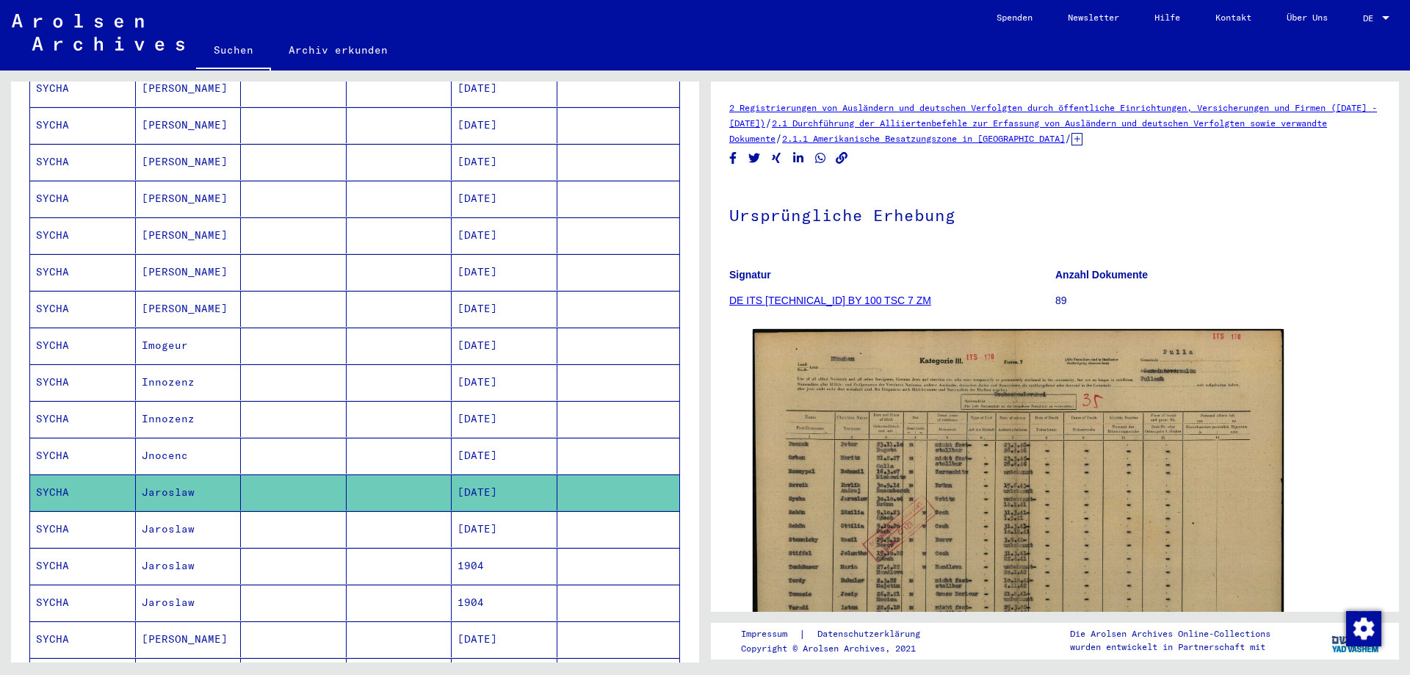
click at [486, 443] on mat-cell "[DATE]" at bounding box center [505, 456] width 106 height 36
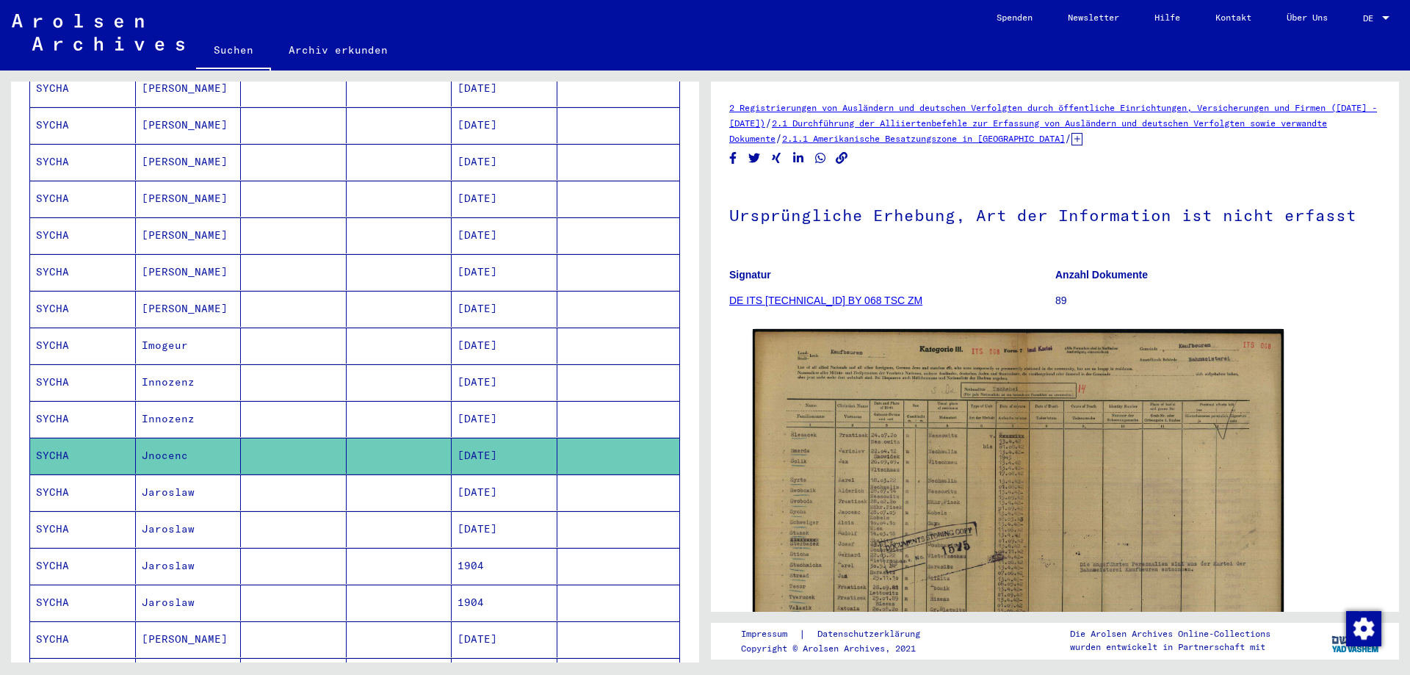
click at [488, 401] on mat-cell "[DATE]" at bounding box center [505, 419] width 106 height 36
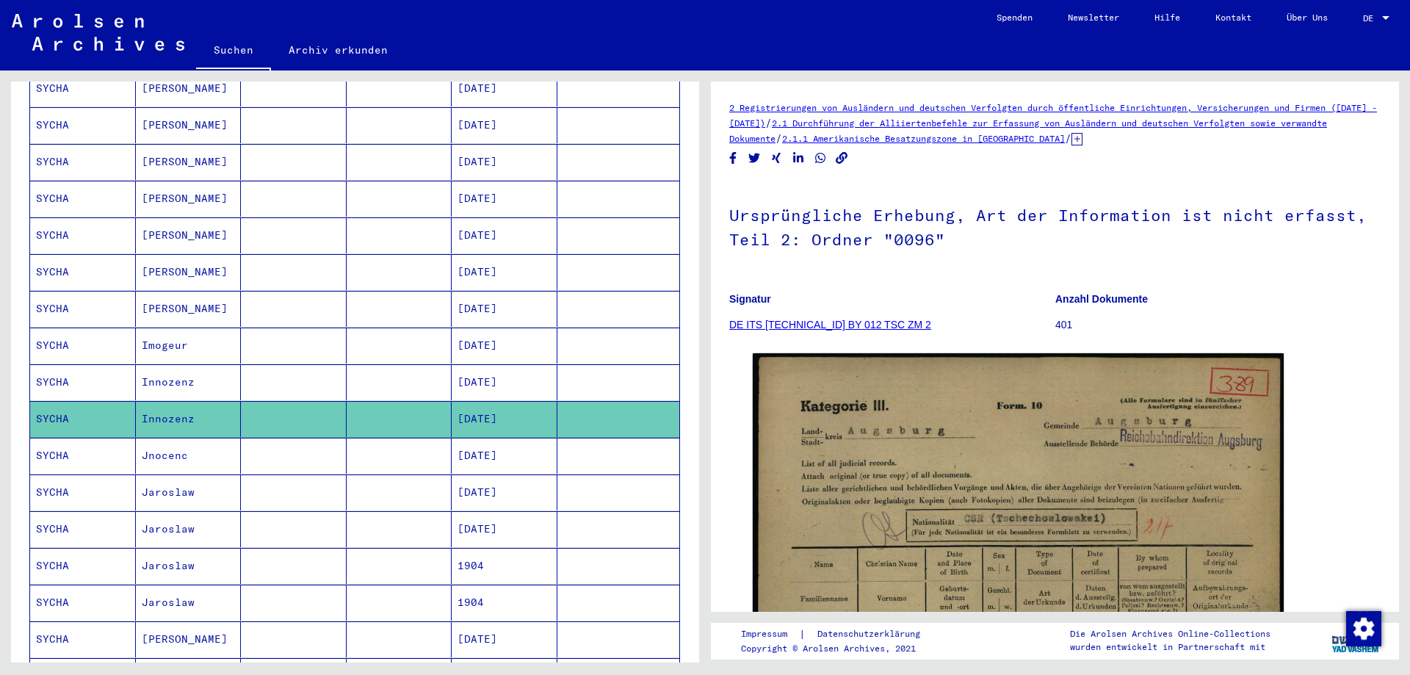
click at [499, 372] on mat-cell "[DATE]" at bounding box center [505, 382] width 106 height 36
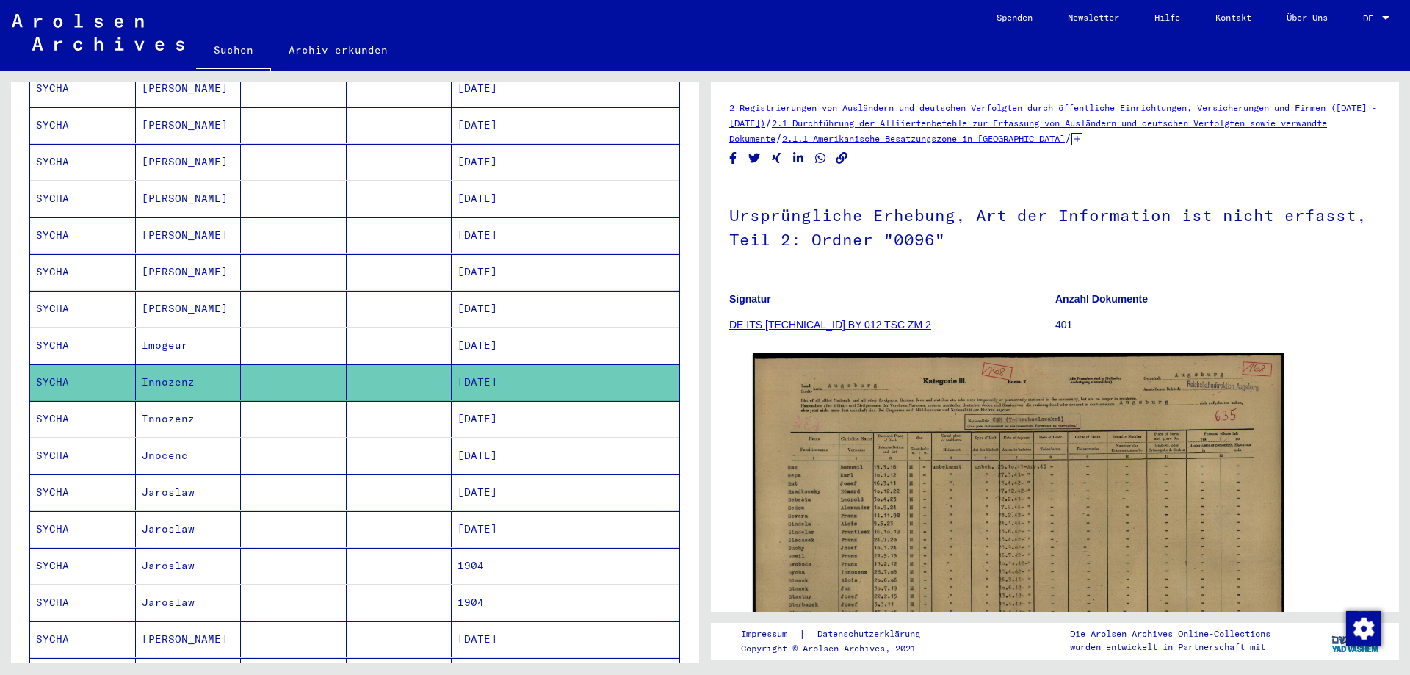
click at [506, 328] on mat-cell "[DATE]" at bounding box center [505, 345] width 106 height 36
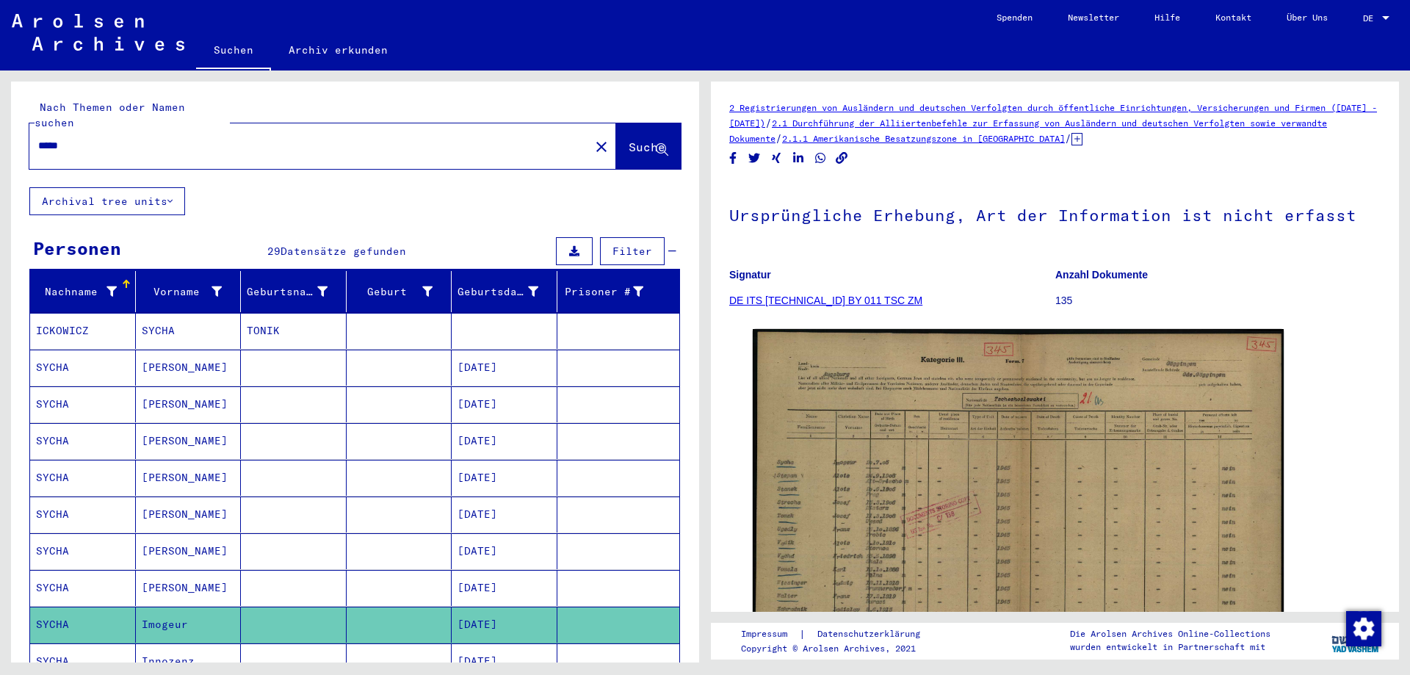
click at [593, 138] on mat-icon "close" at bounding box center [602, 147] width 18 height 18
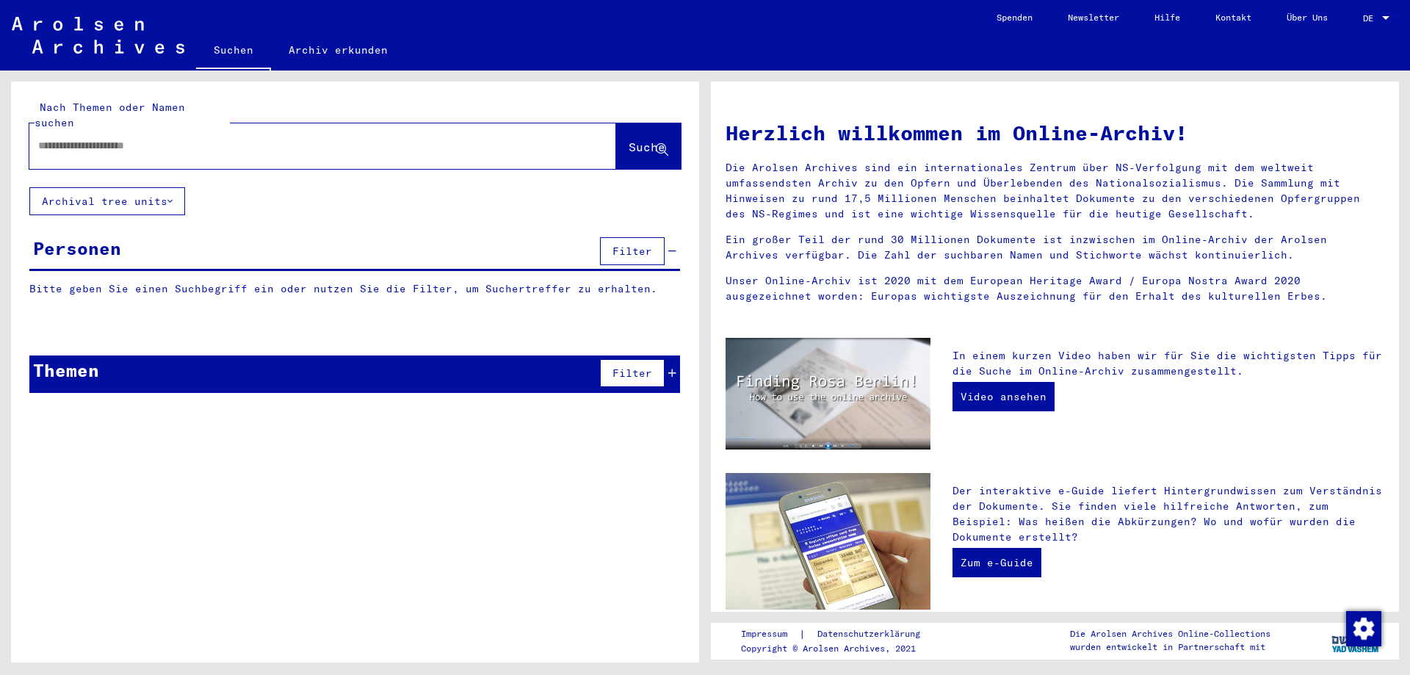
click at [504, 140] on div at bounding box center [300, 145] width 543 height 33
click at [465, 138] on div at bounding box center [300, 145] width 543 height 33
click at [466, 138] on input "text" at bounding box center [305, 145] width 534 height 15
click at [636, 140] on span "Suche" at bounding box center [646, 147] width 37 height 15
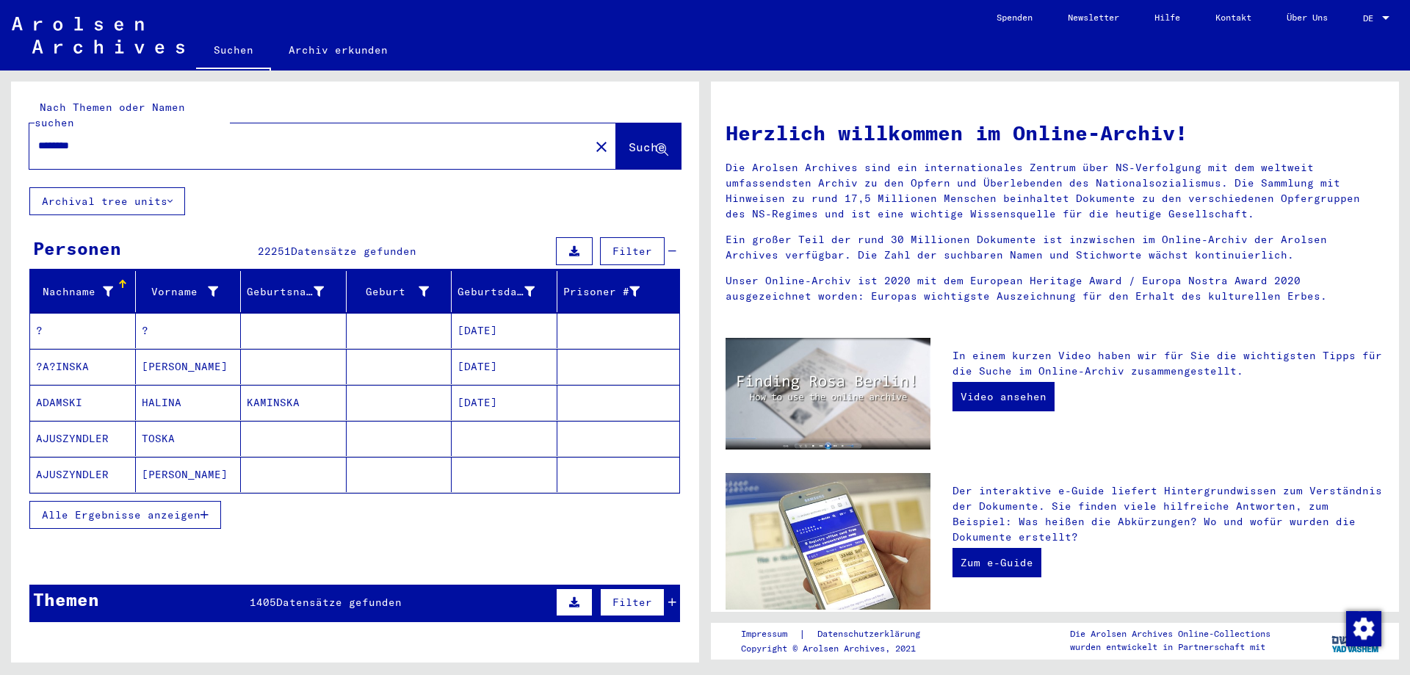
click at [225, 138] on input "********" at bounding box center [305, 145] width 534 height 15
type input "**********"
click at [472, 526] on div "Nachname Vorname Geburtsname Geburt‏ Geburtsdatum Prisoner # BARAN [PERSON_NAME…" at bounding box center [355, 409] width 688 height 277
click at [198, 508] on span "Alle Ergebnisse anzeigen" at bounding box center [121, 514] width 159 height 13
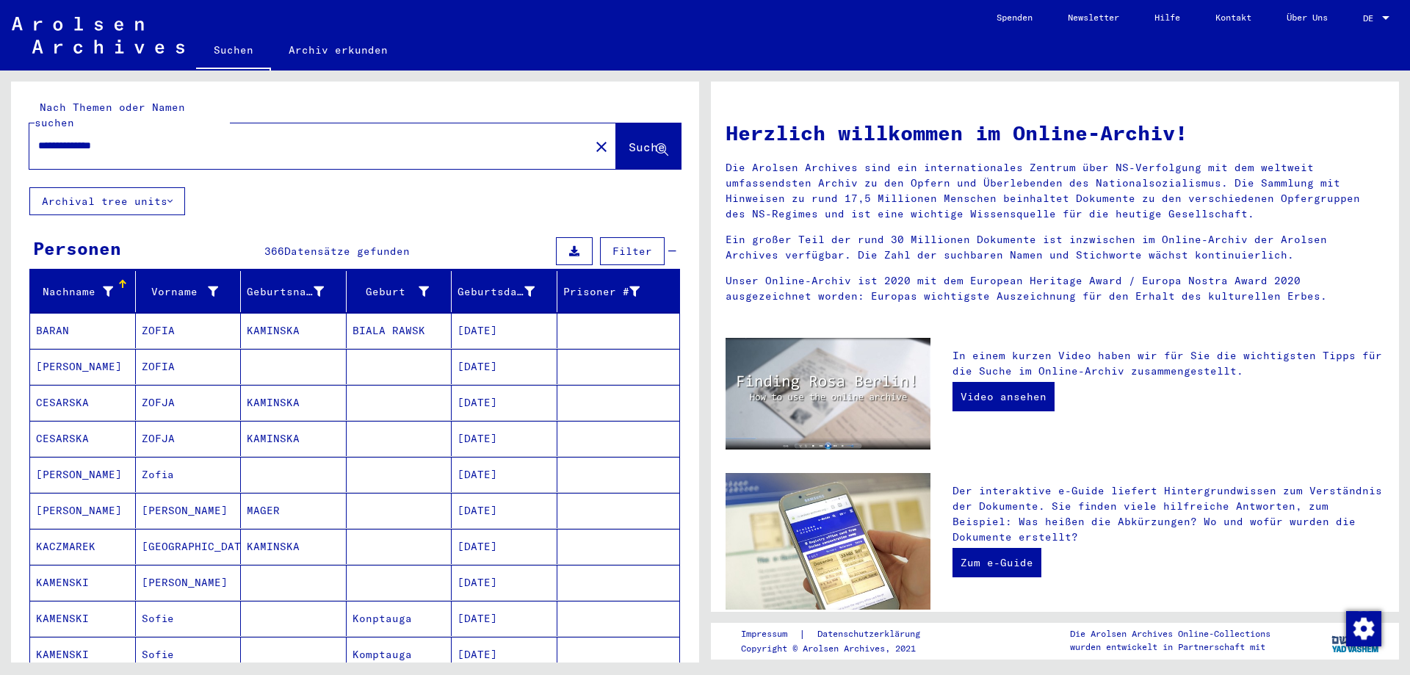
click at [363, 573] on mat-cell at bounding box center [400, 582] width 106 height 35
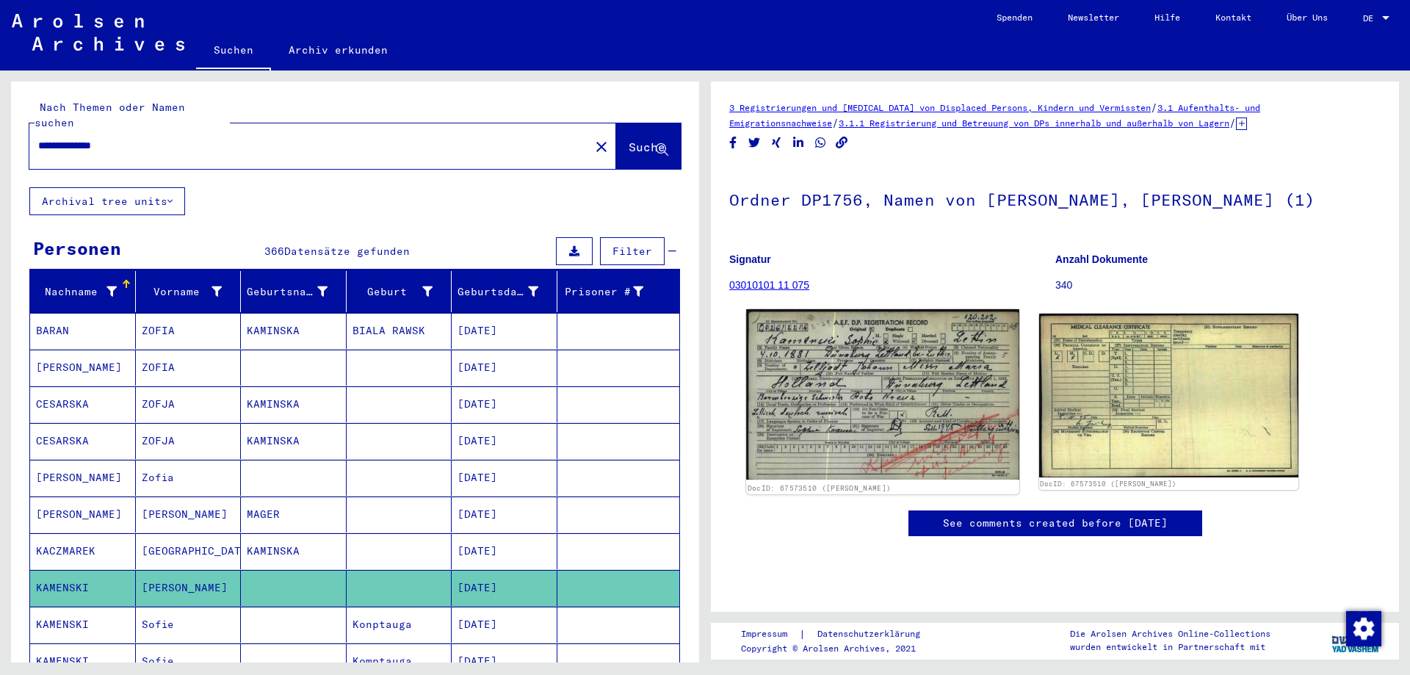
click at [889, 410] on img at bounding box center [882, 394] width 272 height 170
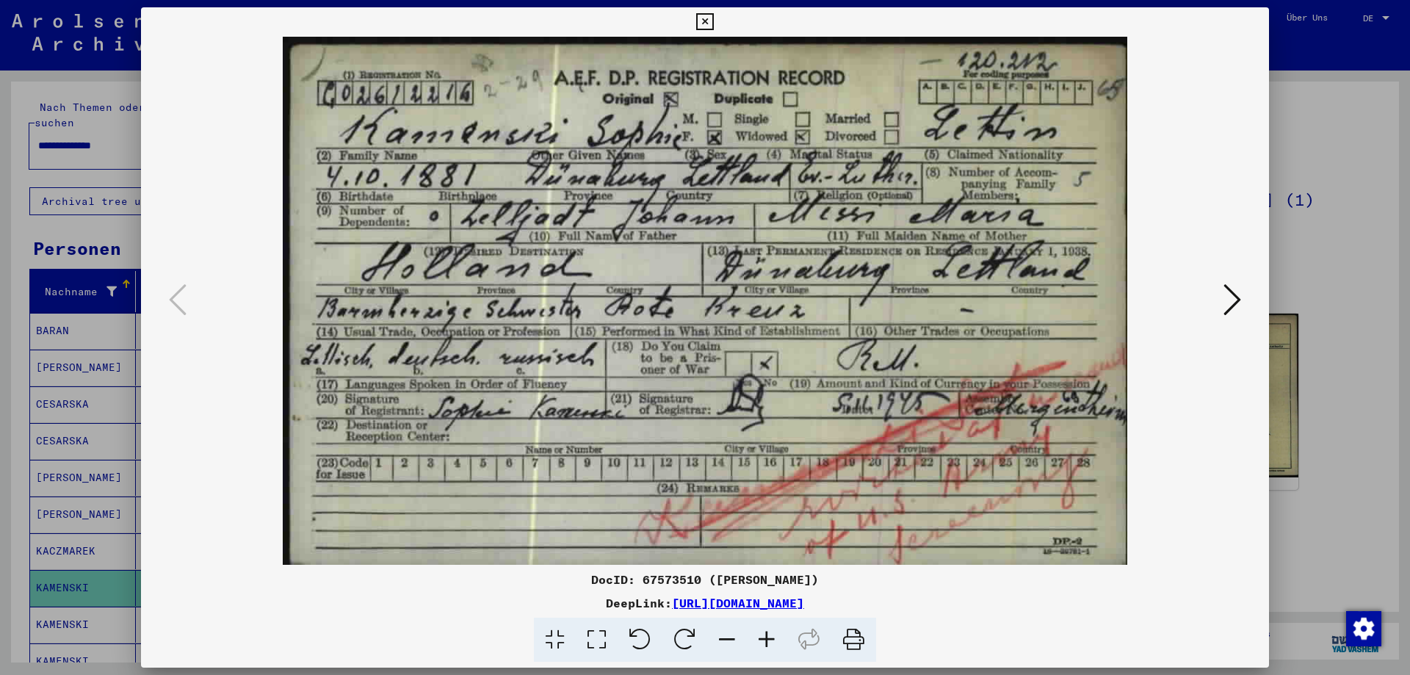
click at [697, 15] on icon at bounding box center [704, 22] width 17 height 18
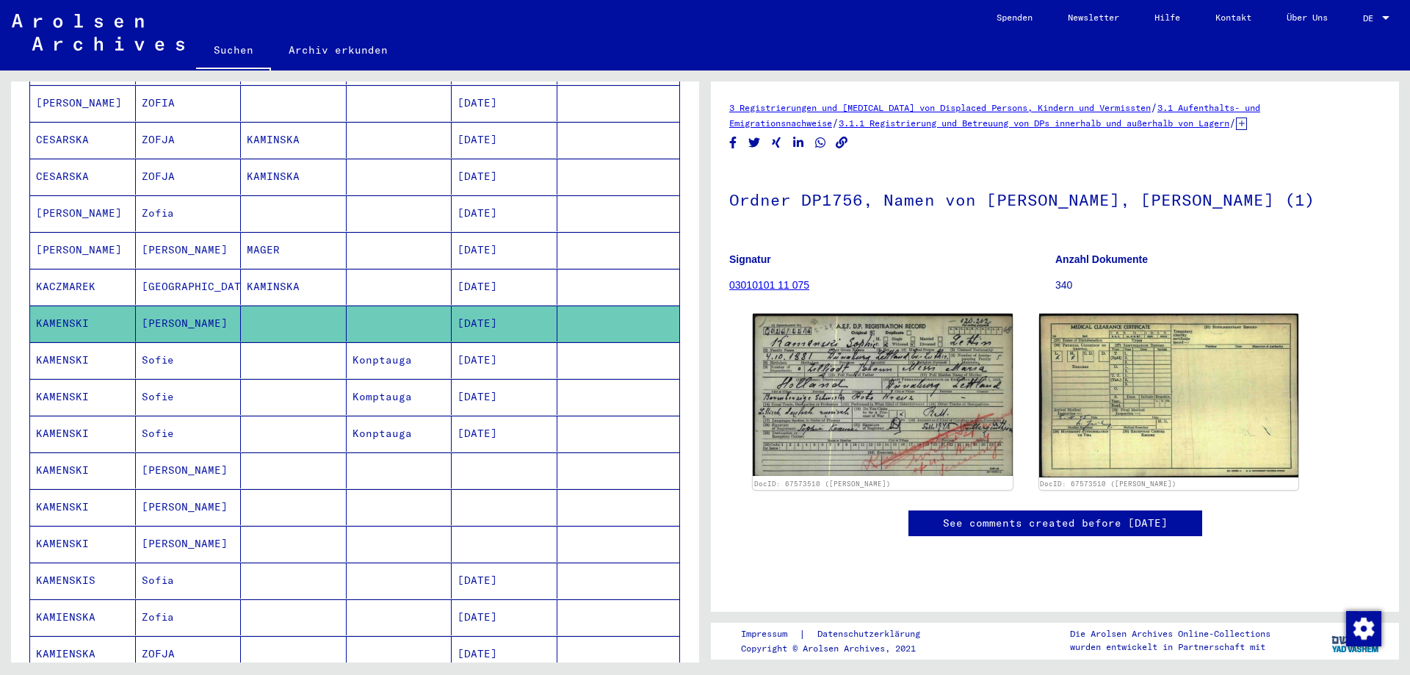
scroll to position [294, 0]
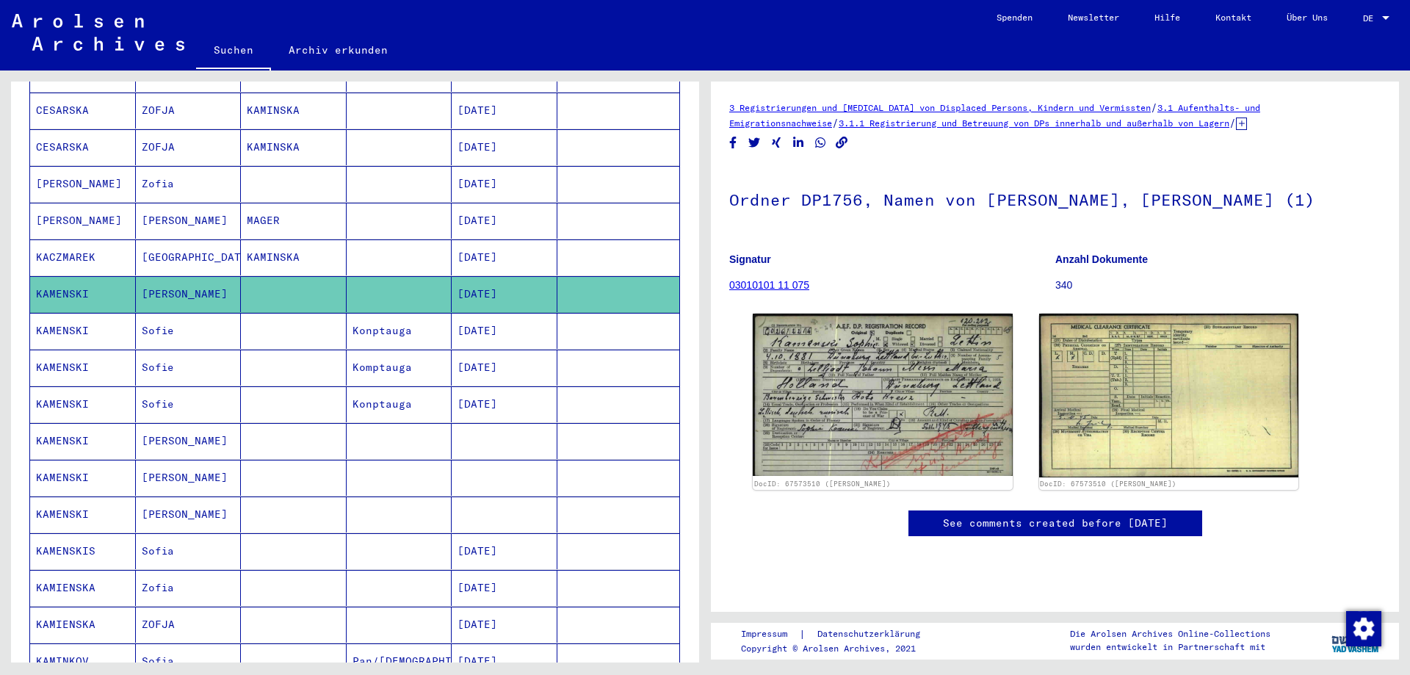
click at [460, 430] on mat-cell at bounding box center [505, 441] width 106 height 36
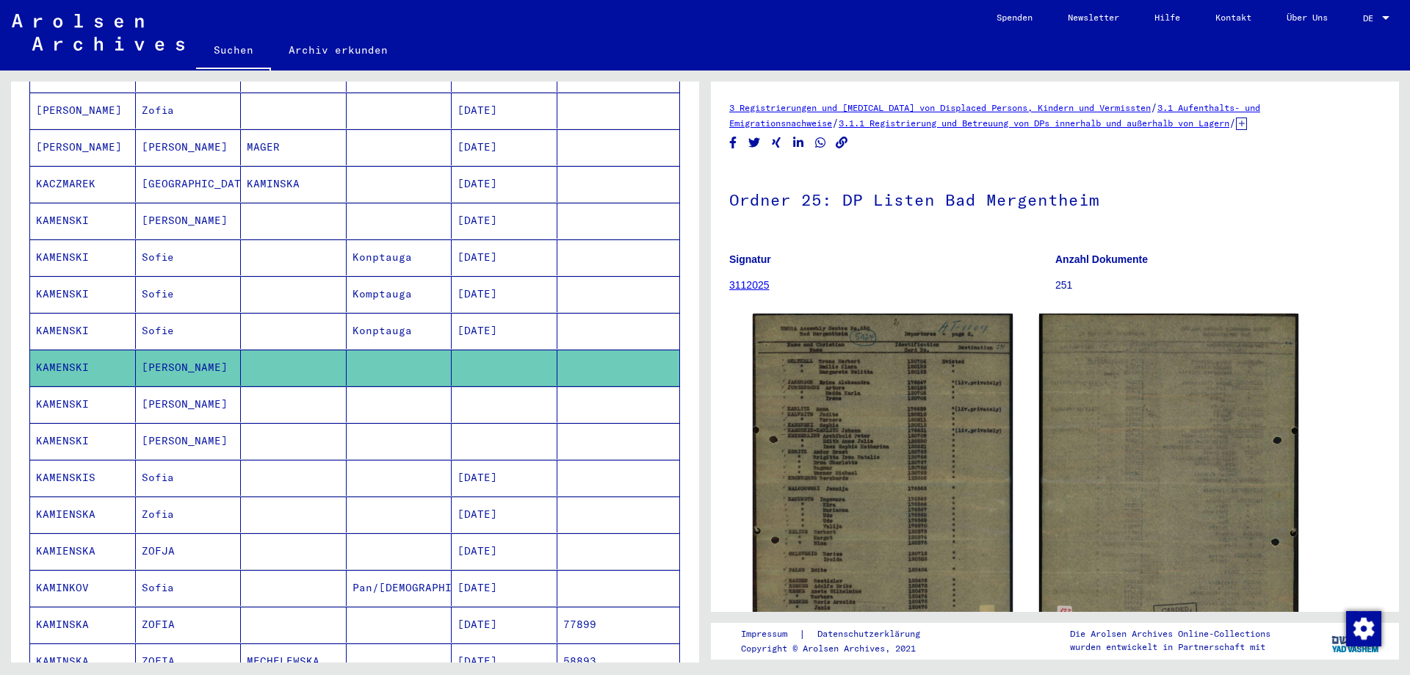
scroll to position [514, 0]
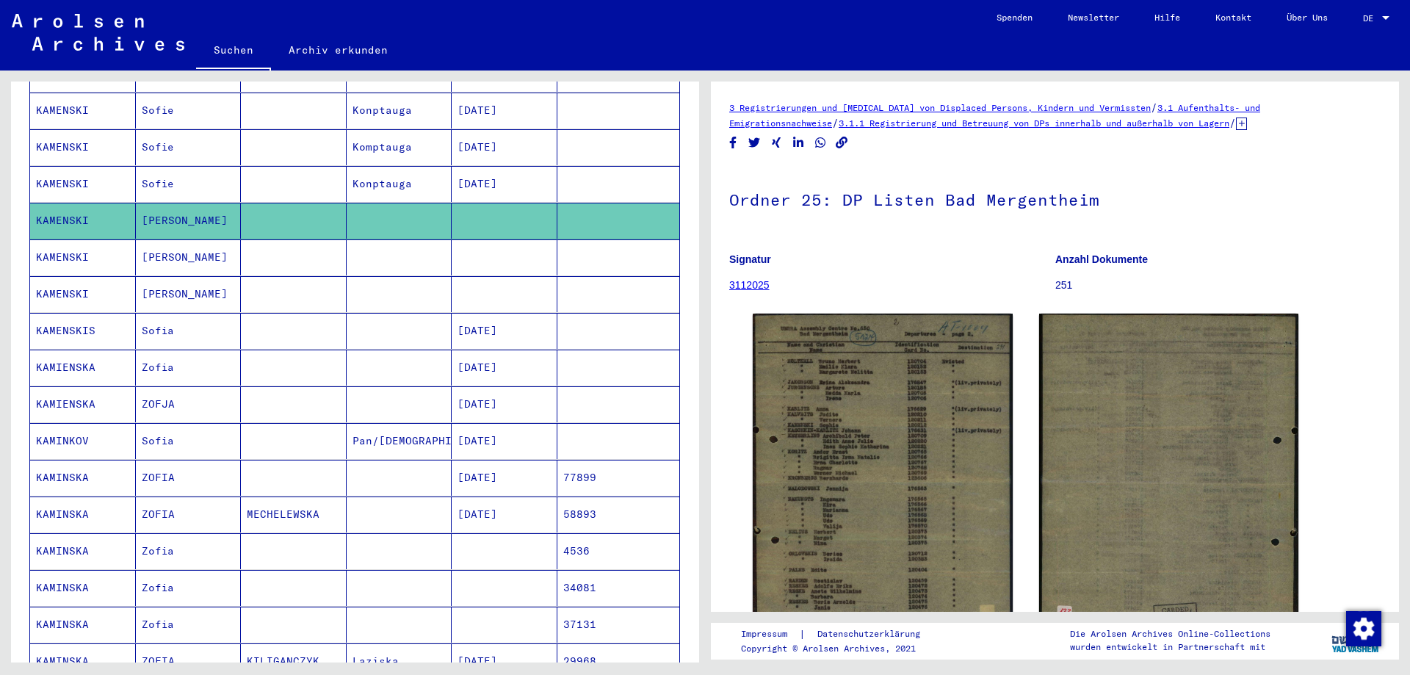
click at [391, 540] on mat-cell at bounding box center [400, 551] width 106 height 36
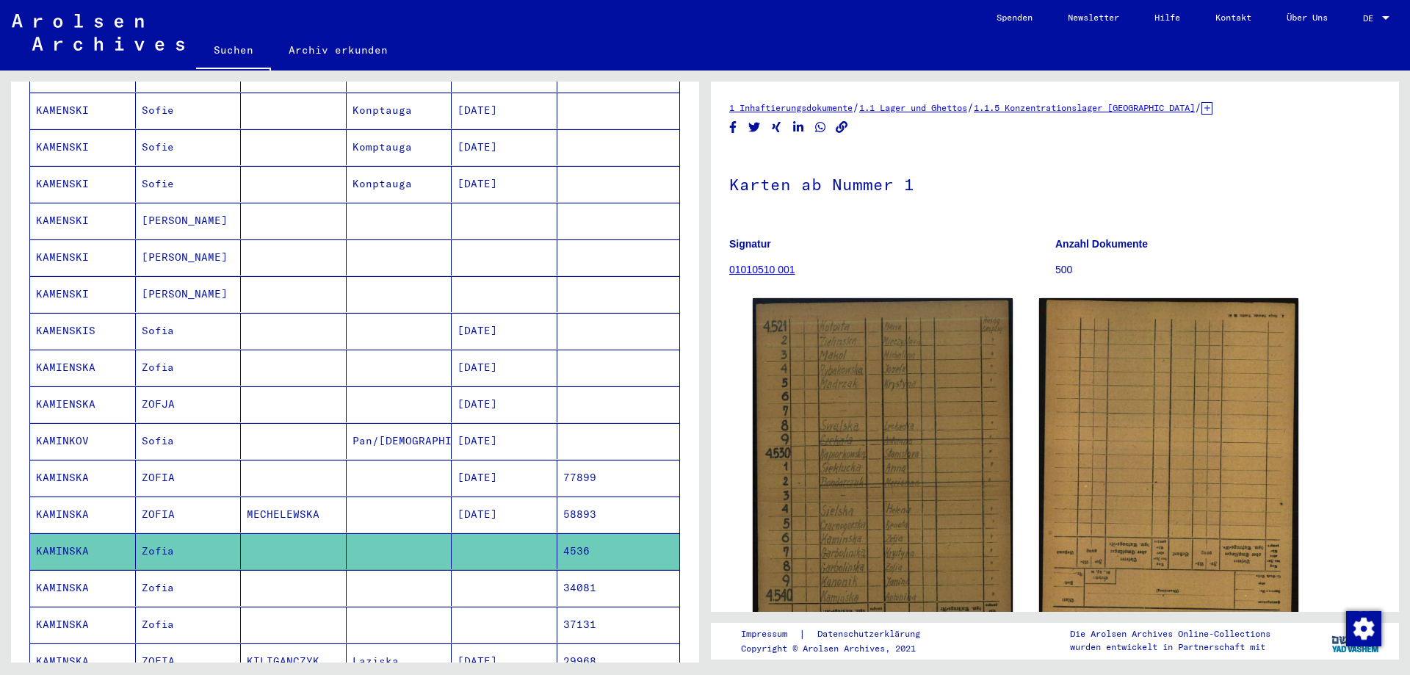
click at [395, 573] on mat-cell at bounding box center [400, 588] width 106 height 36
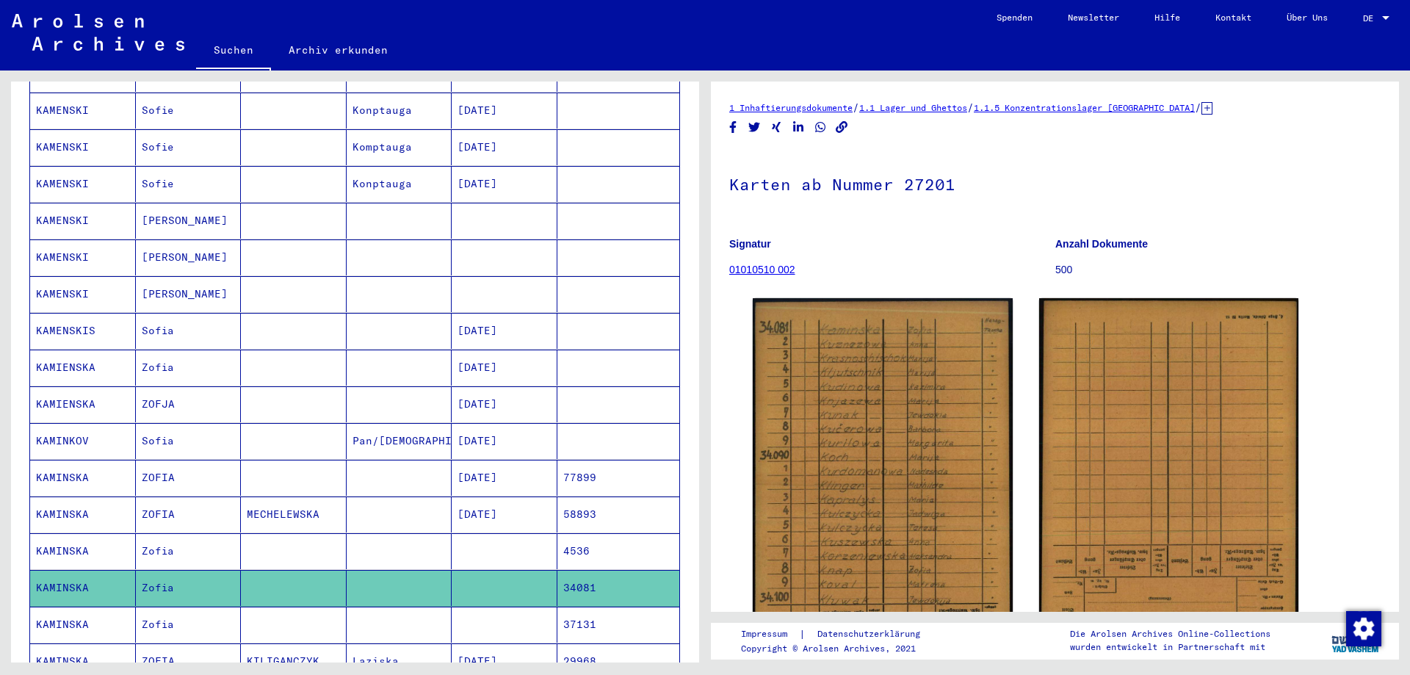
click at [400, 606] on mat-cell at bounding box center [400, 624] width 106 height 36
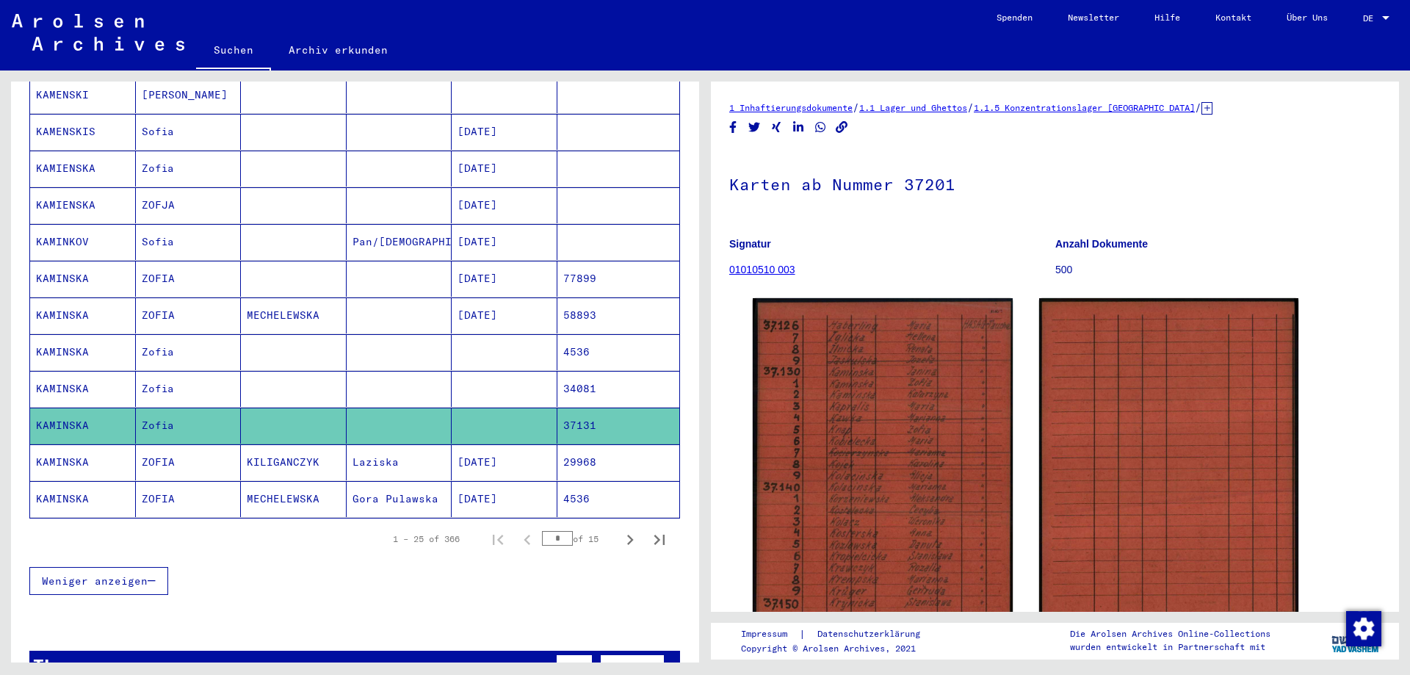
scroll to position [734, 0]
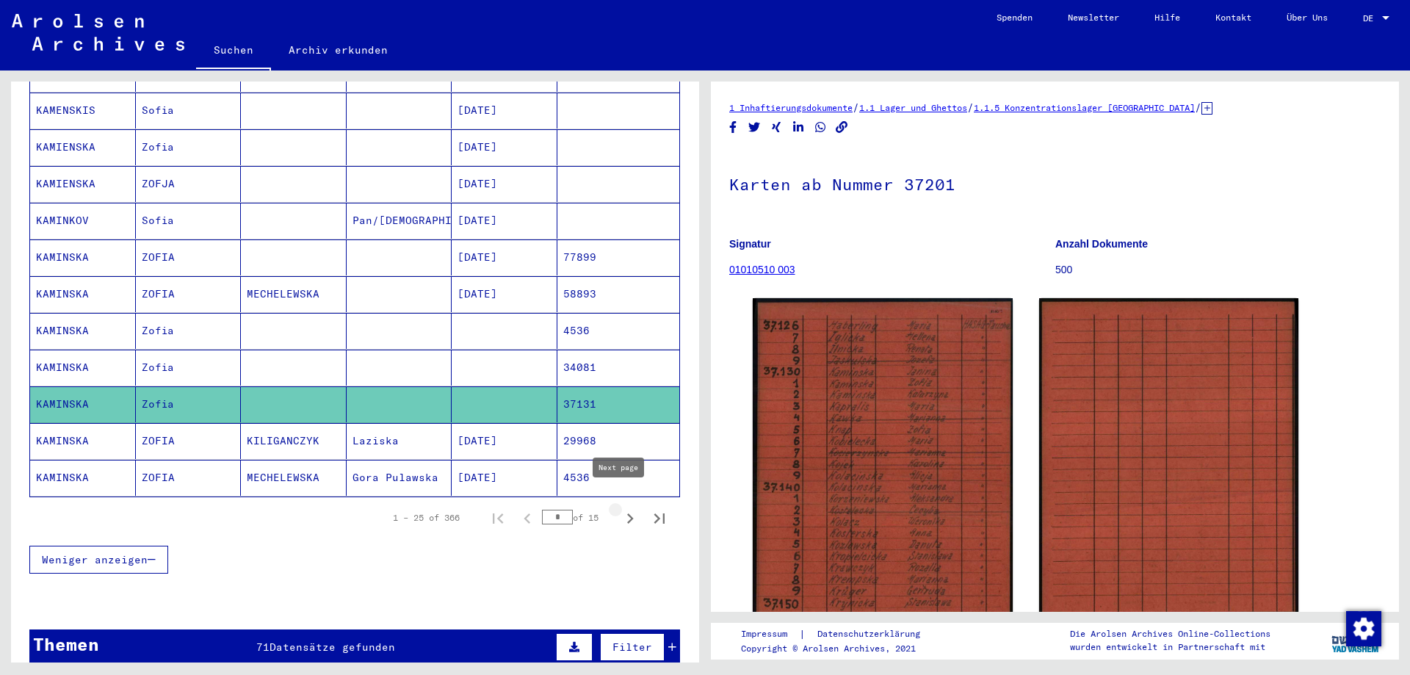
click at [620, 508] on icon "Next page" at bounding box center [630, 518] width 21 height 21
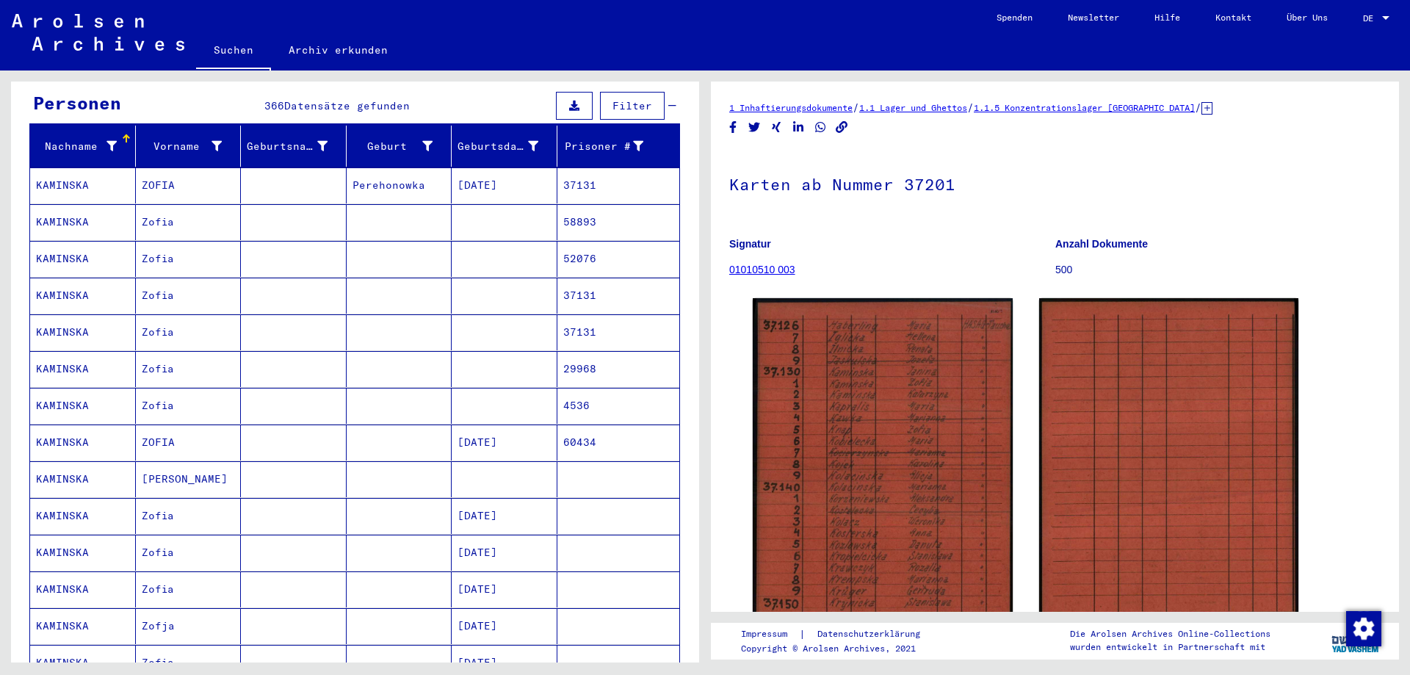
scroll to position [0, 0]
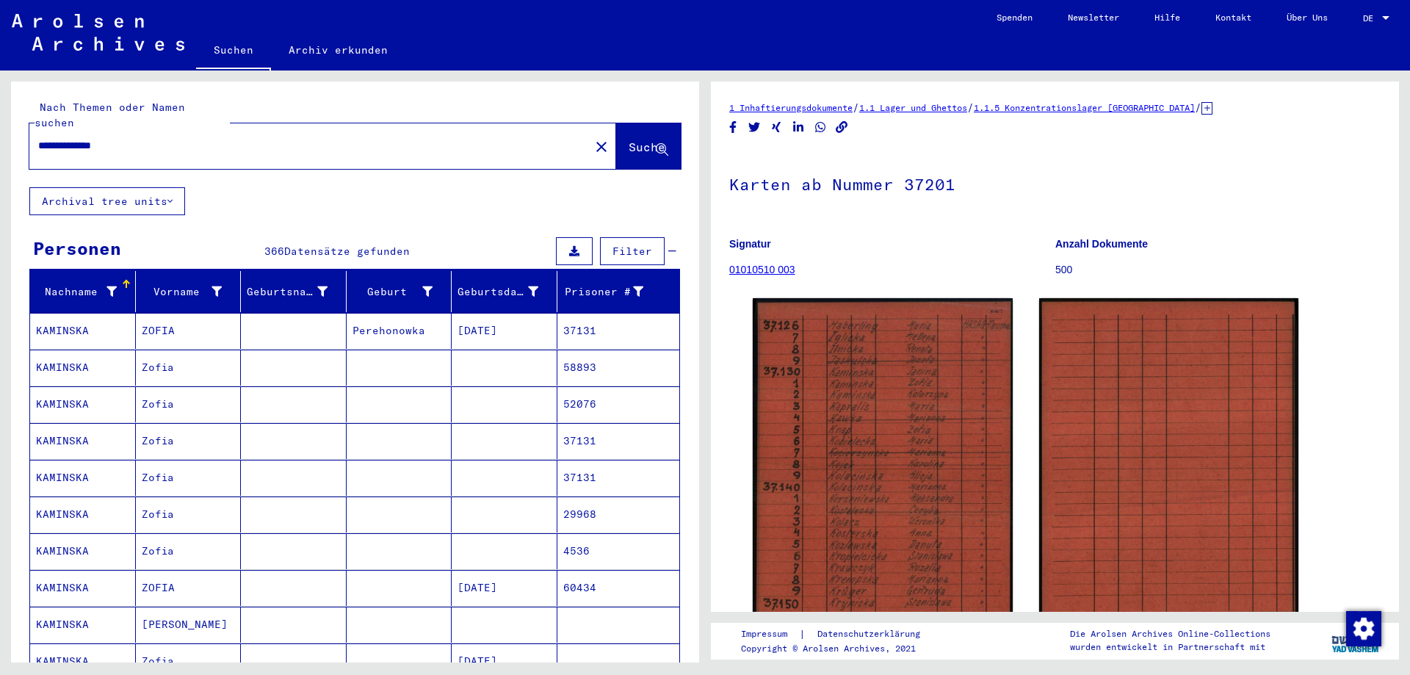
click at [435, 353] on mat-cell at bounding box center [400, 367] width 106 height 36
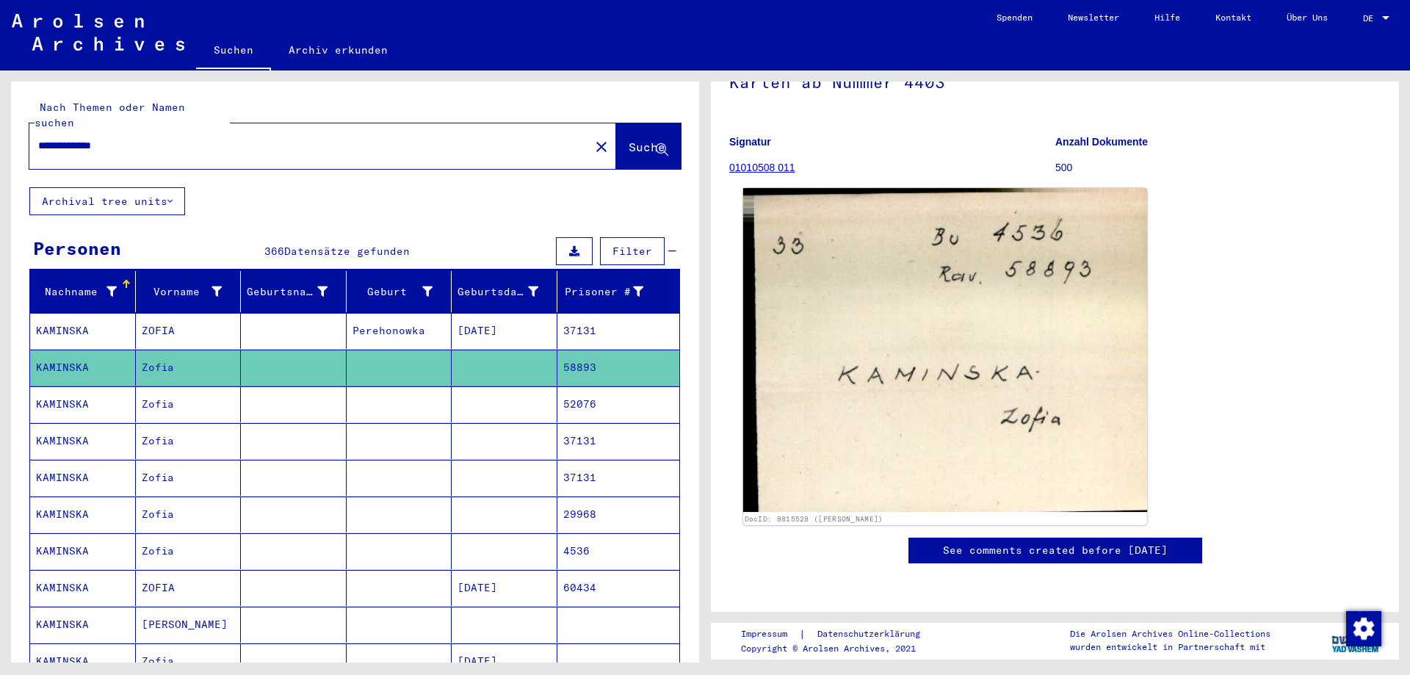
scroll to position [294, 0]
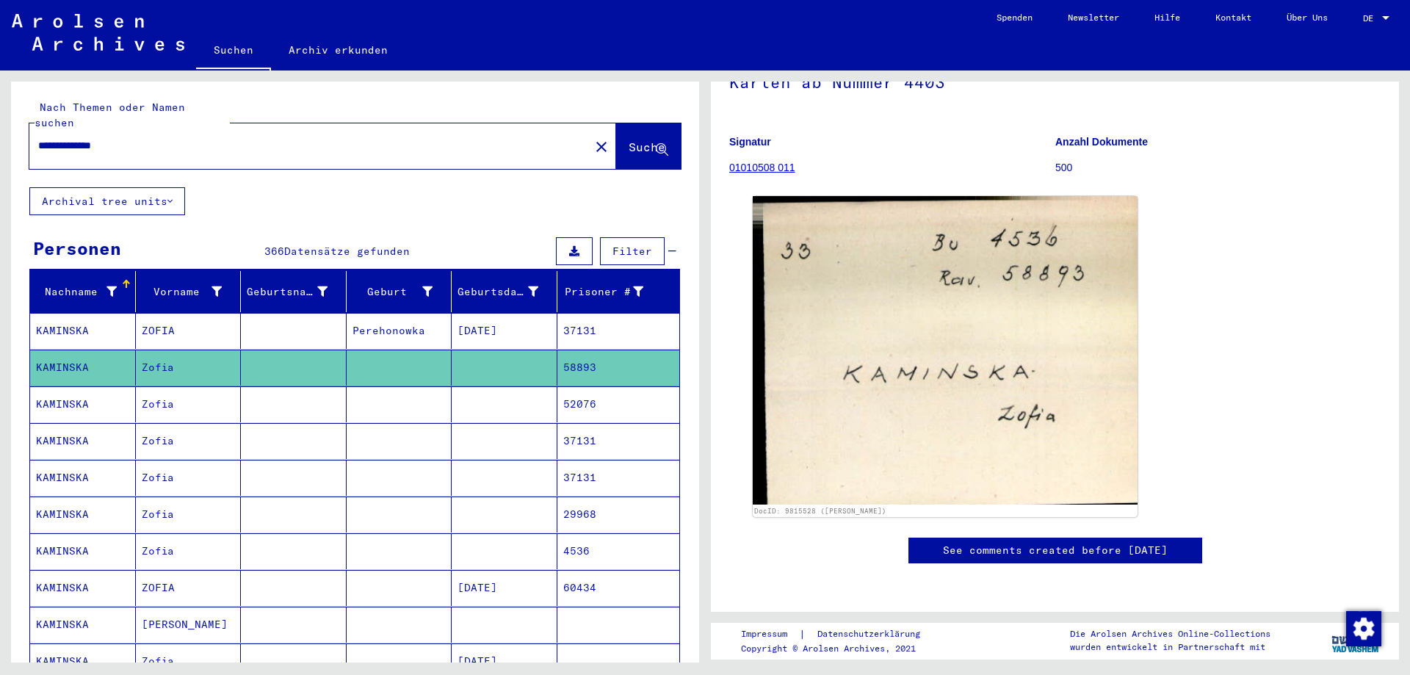
click at [452, 388] on mat-cell at bounding box center [505, 404] width 106 height 36
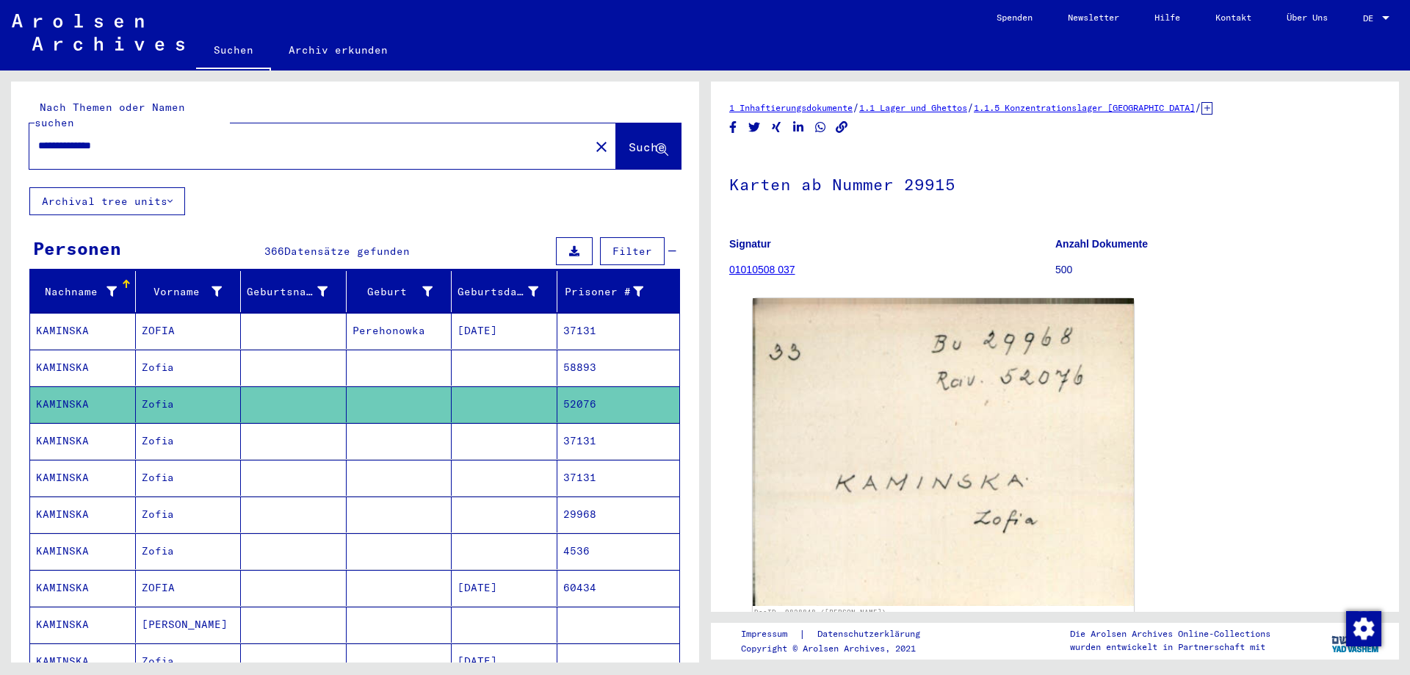
click at [437, 433] on mat-cell at bounding box center [400, 441] width 106 height 36
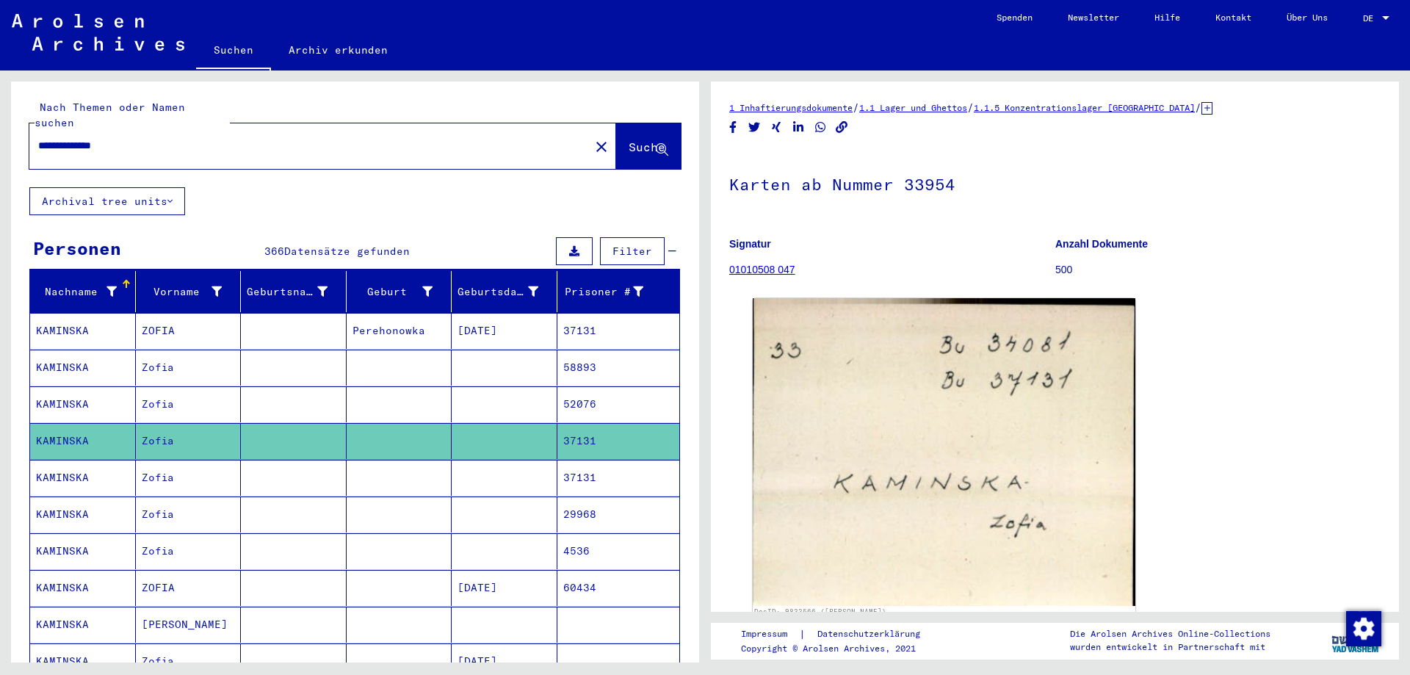
click at [431, 460] on mat-cell at bounding box center [400, 478] width 106 height 36
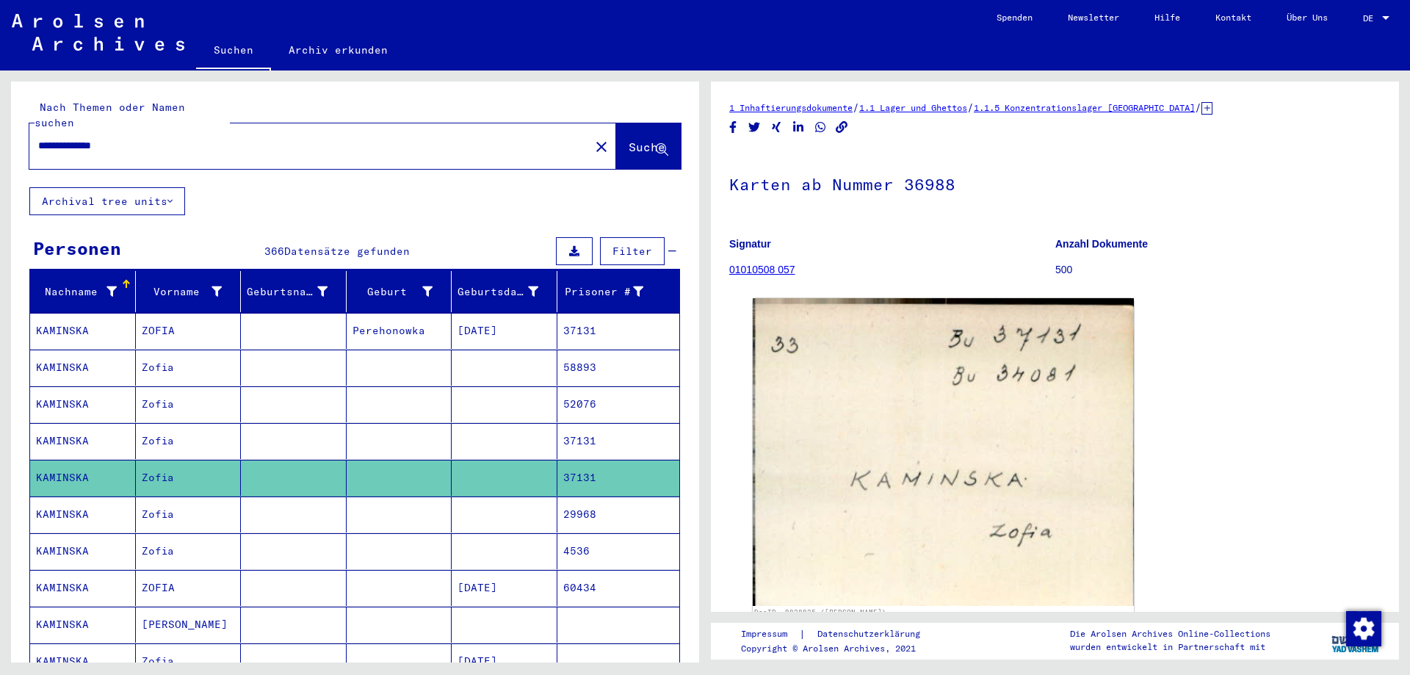
click at [427, 505] on mat-cell at bounding box center [400, 514] width 106 height 36
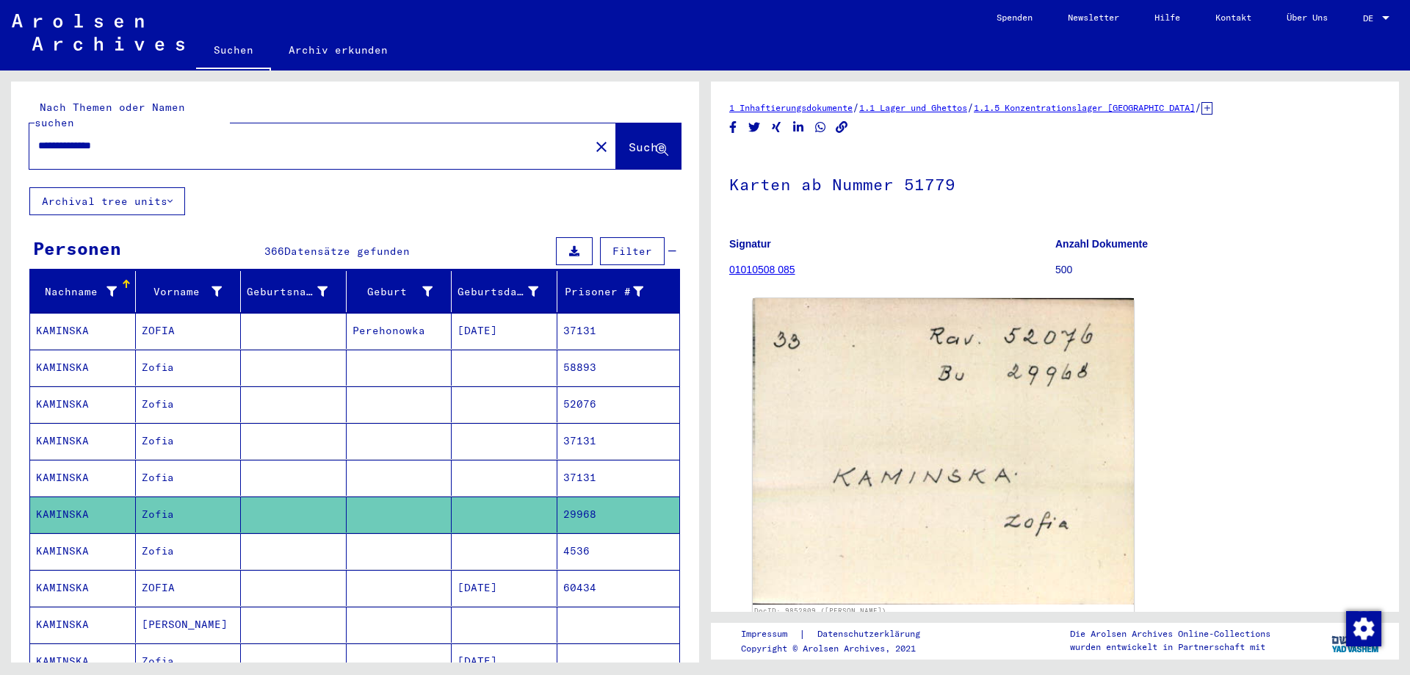
click at [435, 460] on mat-cell at bounding box center [400, 478] width 106 height 36
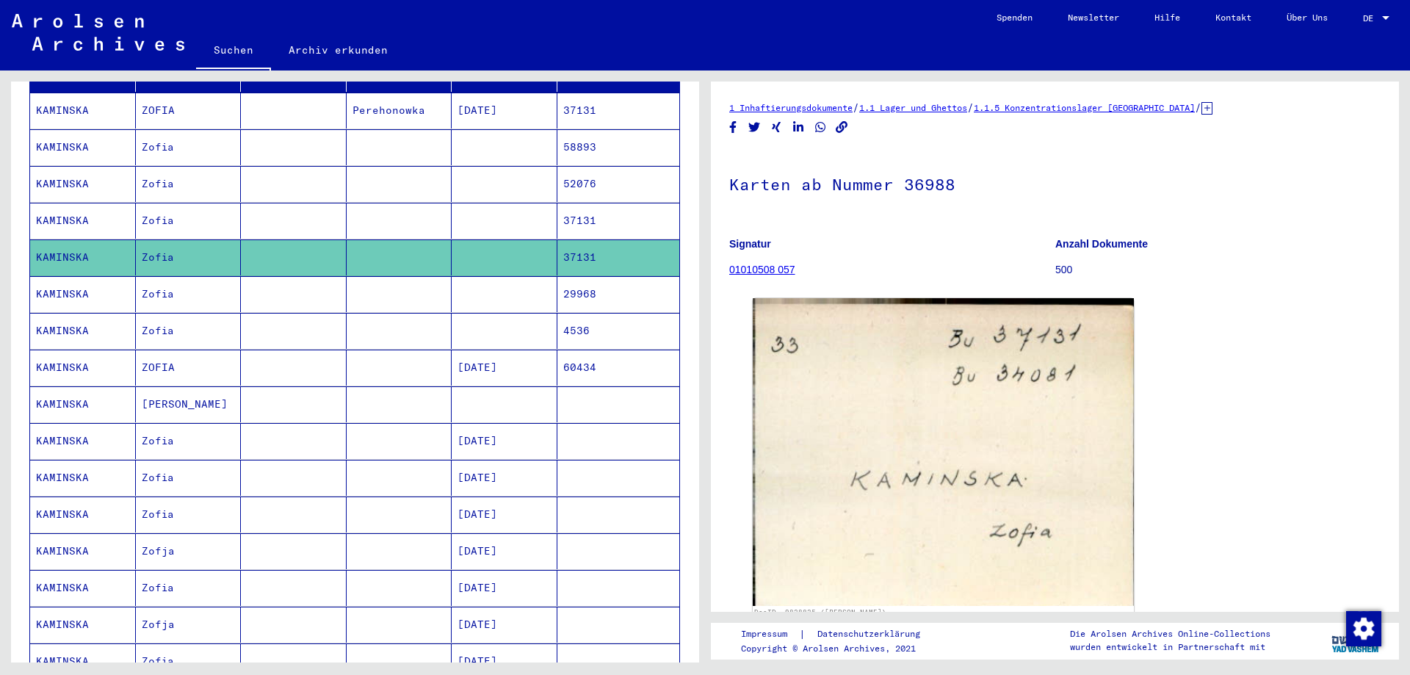
click at [452, 396] on mat-cell at bounding box center [505, 404] width 106 height 36
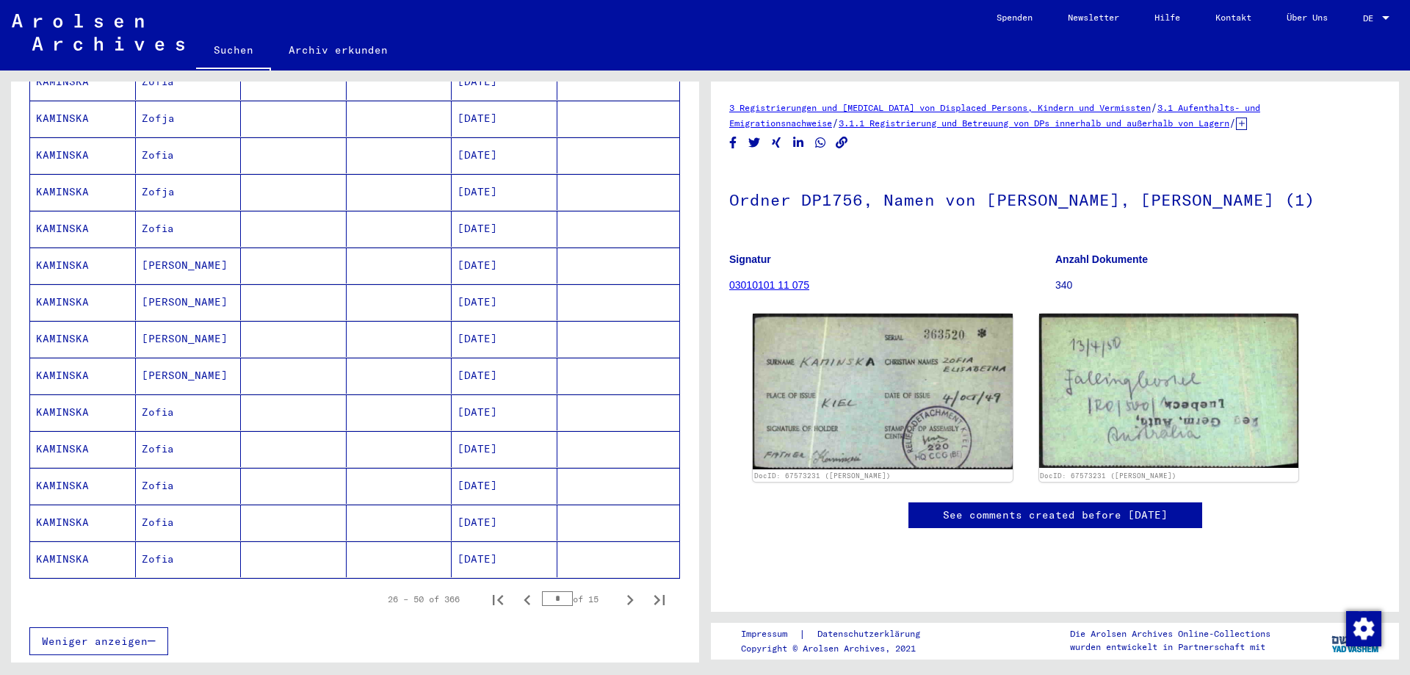
scroll to position [661, 0]
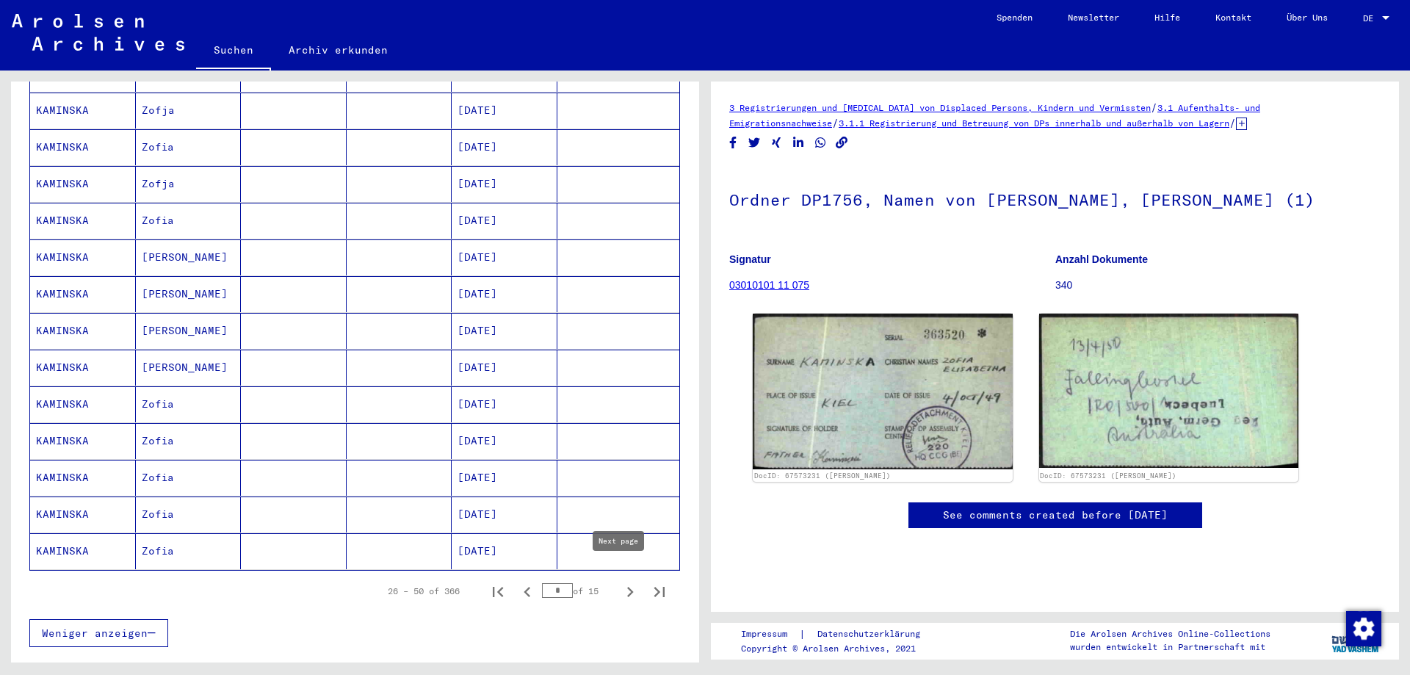
click at [620, 582] on icon "Next page" at bounding box center [630, 591] width 21 height 21
click at [447, 593] on div "51 – 75 of 366 * of 15" at bounding box center [354, 590] width 651 height 41
click at [620, 581] on icon "Next page" at bounding box center [630, 591] width 21 height 21
type input "*"
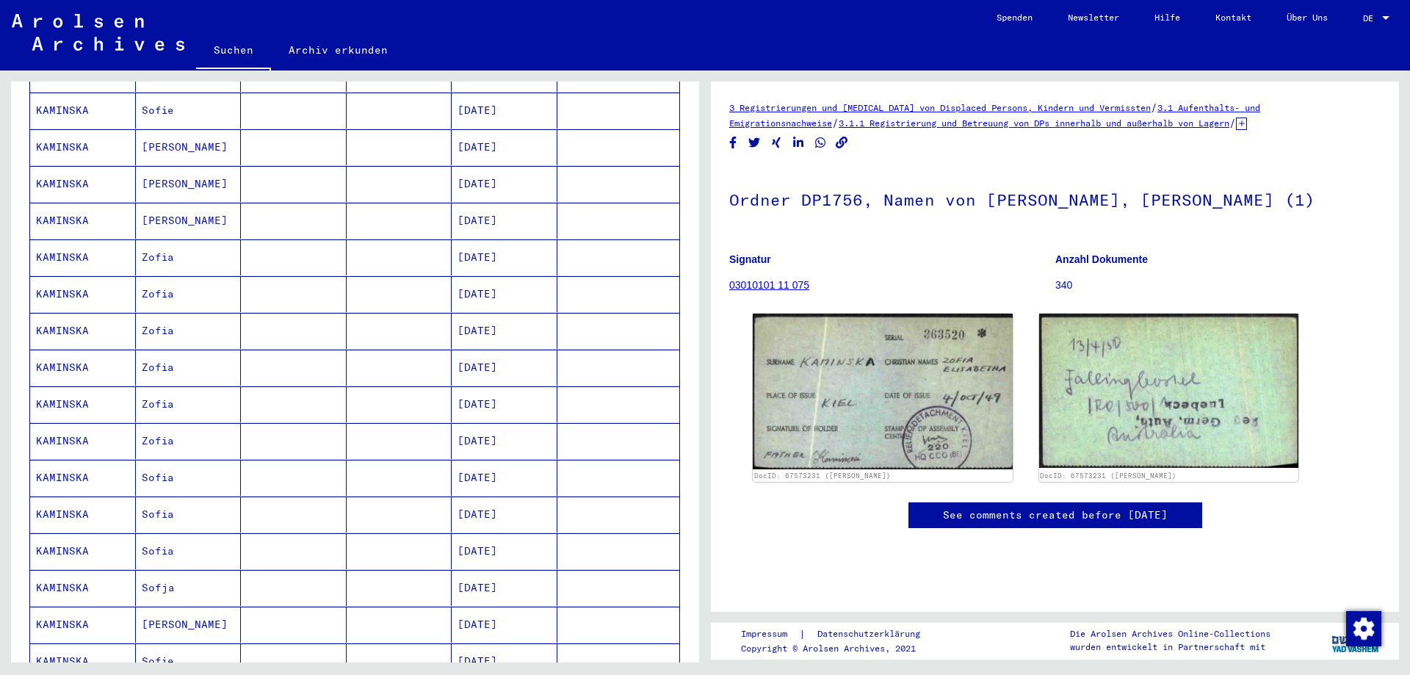
scroll to position [220, 0]
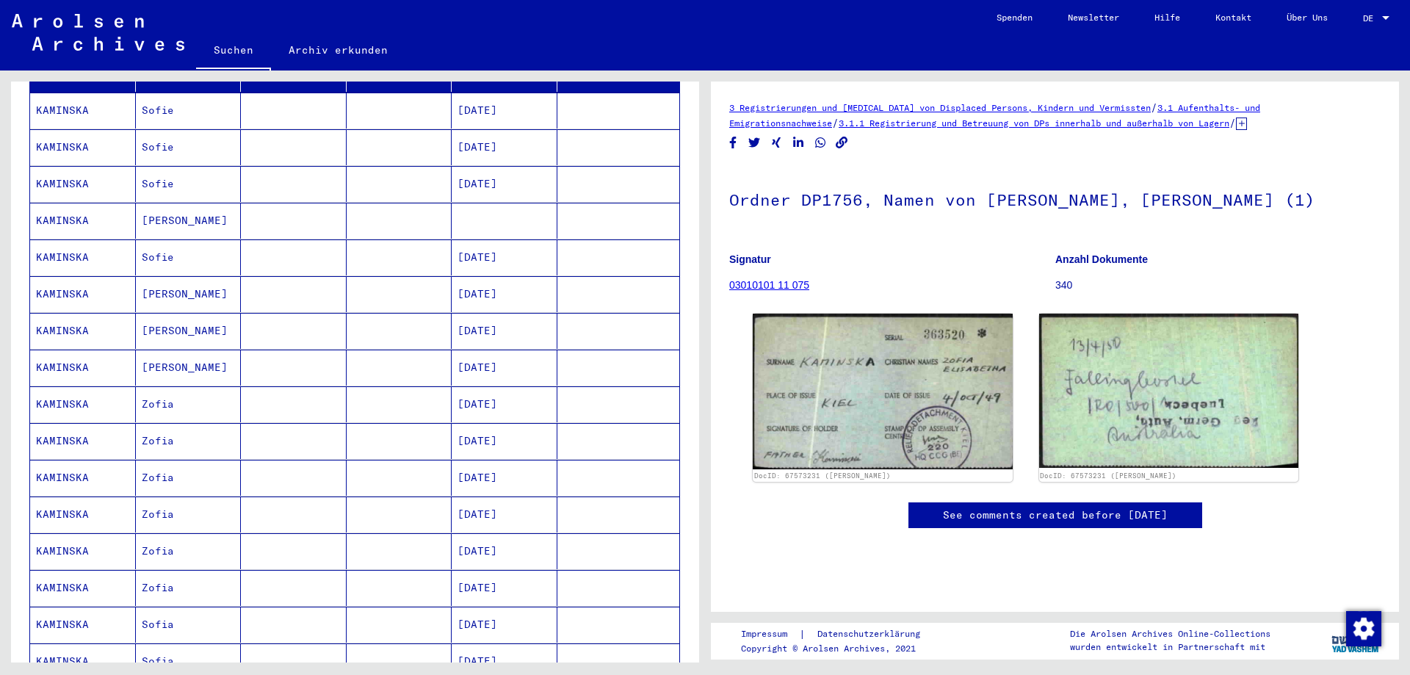
click at [498, 250] on mat-cell "[DATE]" at bounding box center [505, 257] width 106 height 36
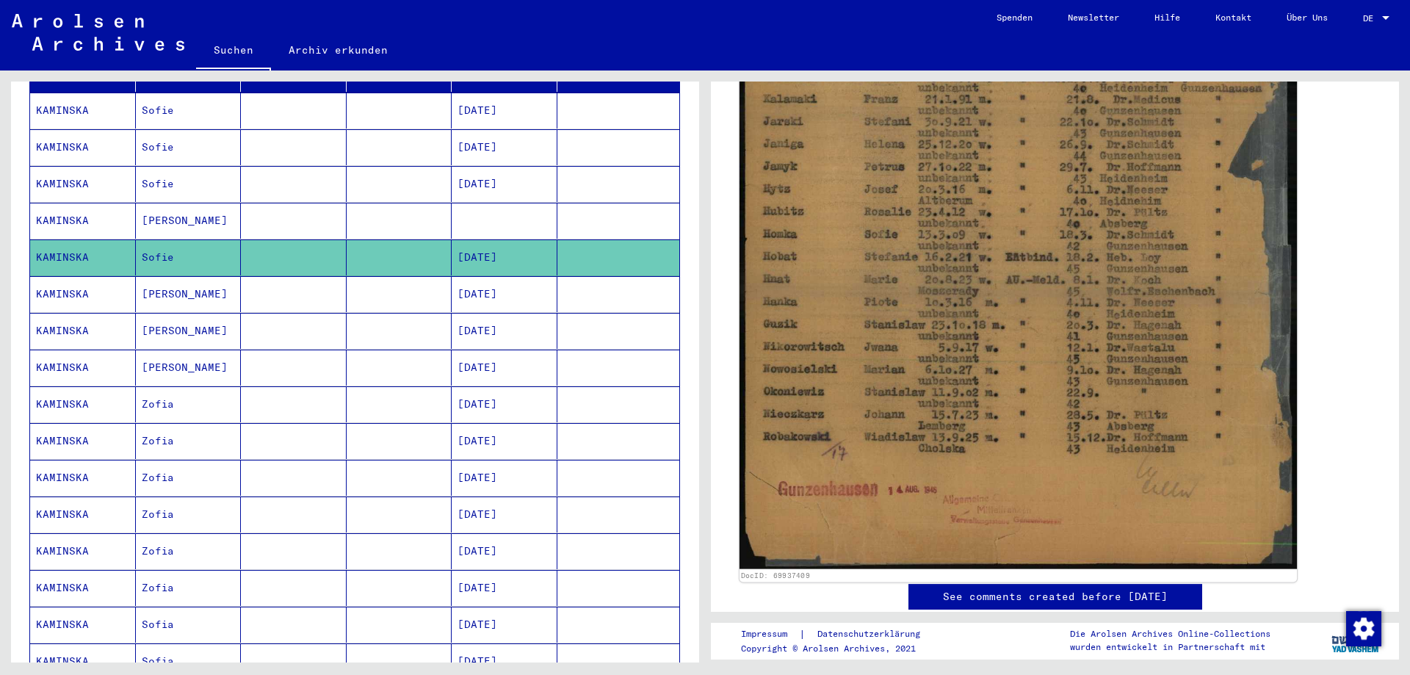
scroll to position [441, 0]
